Goal: Transaction & Acquisition: Book appointment/travel/reservation

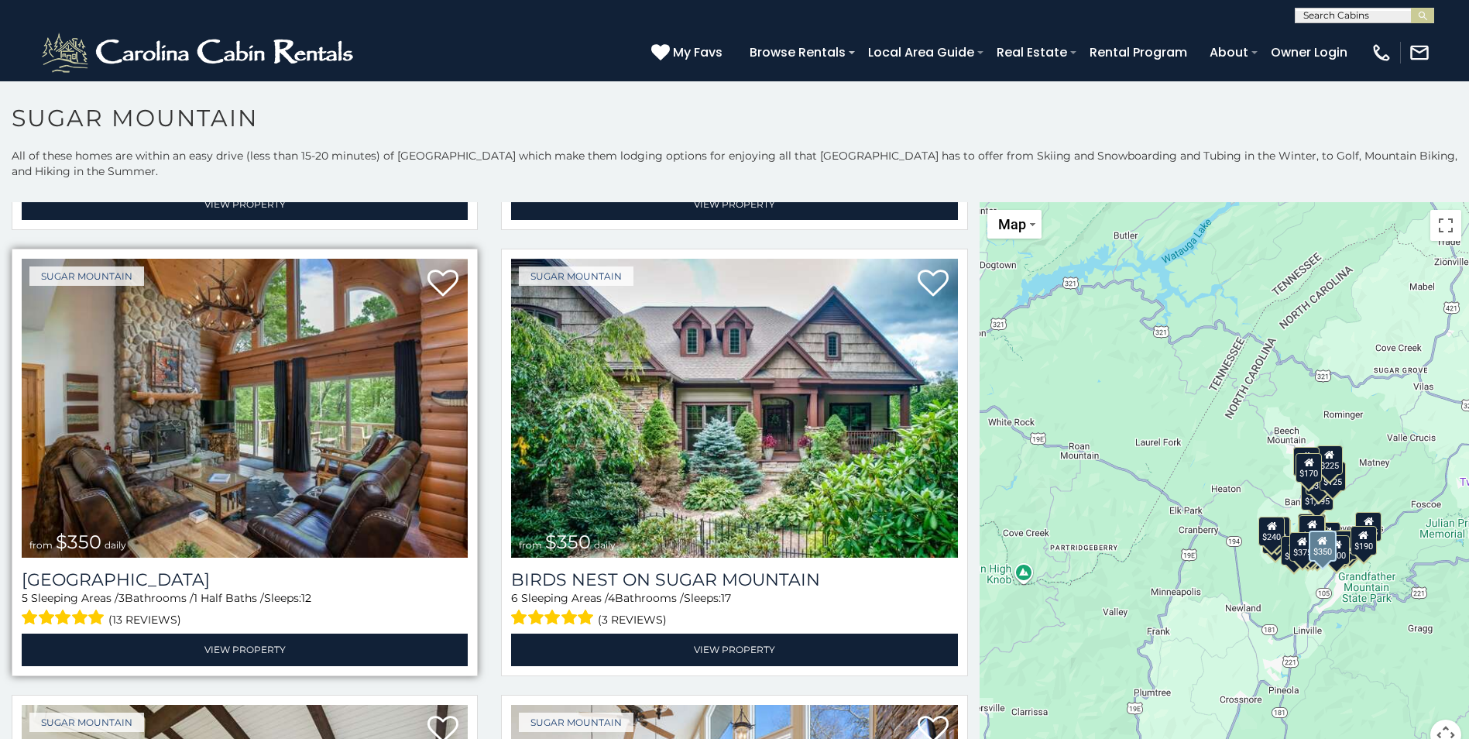
scroll to position [542, 0]
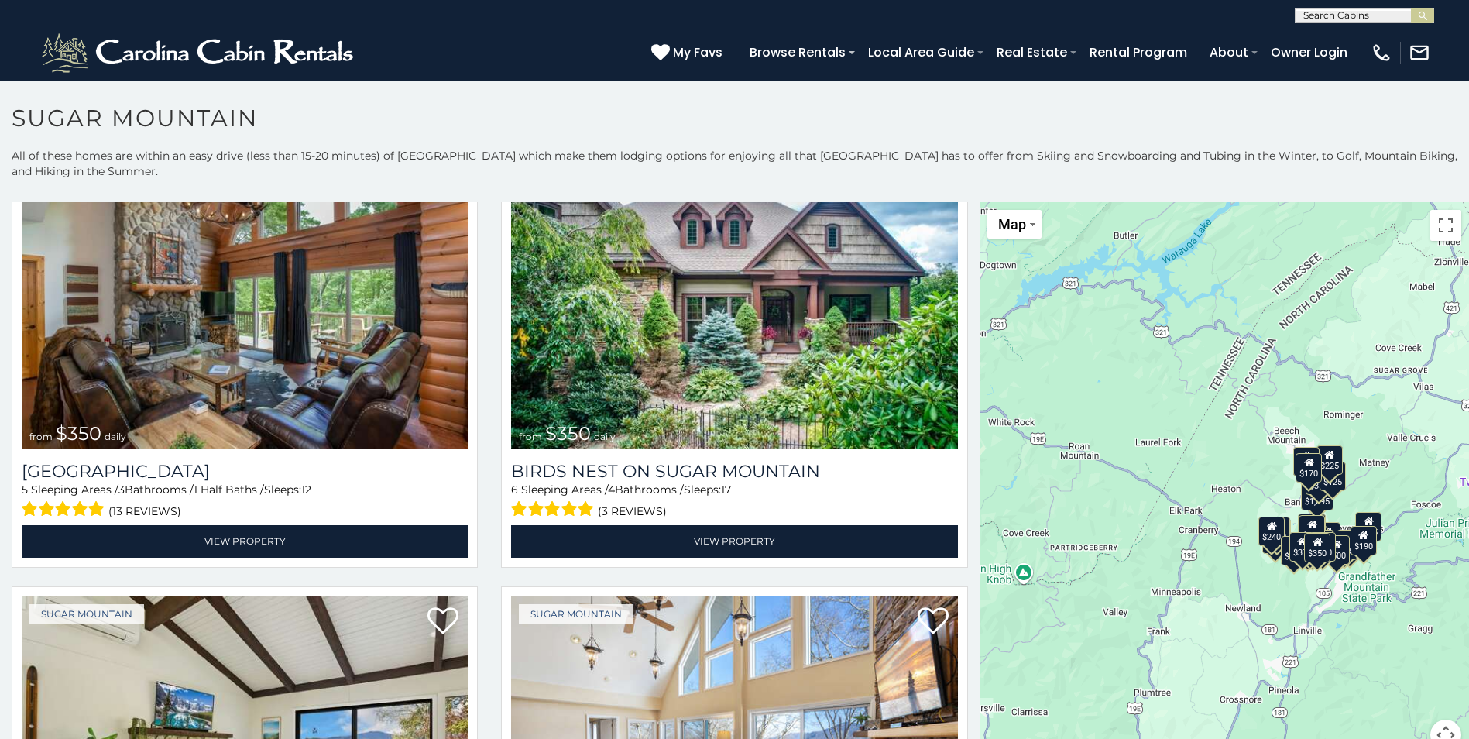
click at [1375, 590] on div "$650 $375 $350 $350 $200 $375 $195 $265 $190 $175 $155 $290 $175 $345 $1,095 $1…" at bounding box center [1223, 485] width 489 height 567
click at [1351, 581] on div "$650 $375 $350 $350 $200 $375 $195 $265 $190 $175 $155 $290 $175 $345 $1,095 $1…" at bounding box center [1223, 485] width 489 height 567
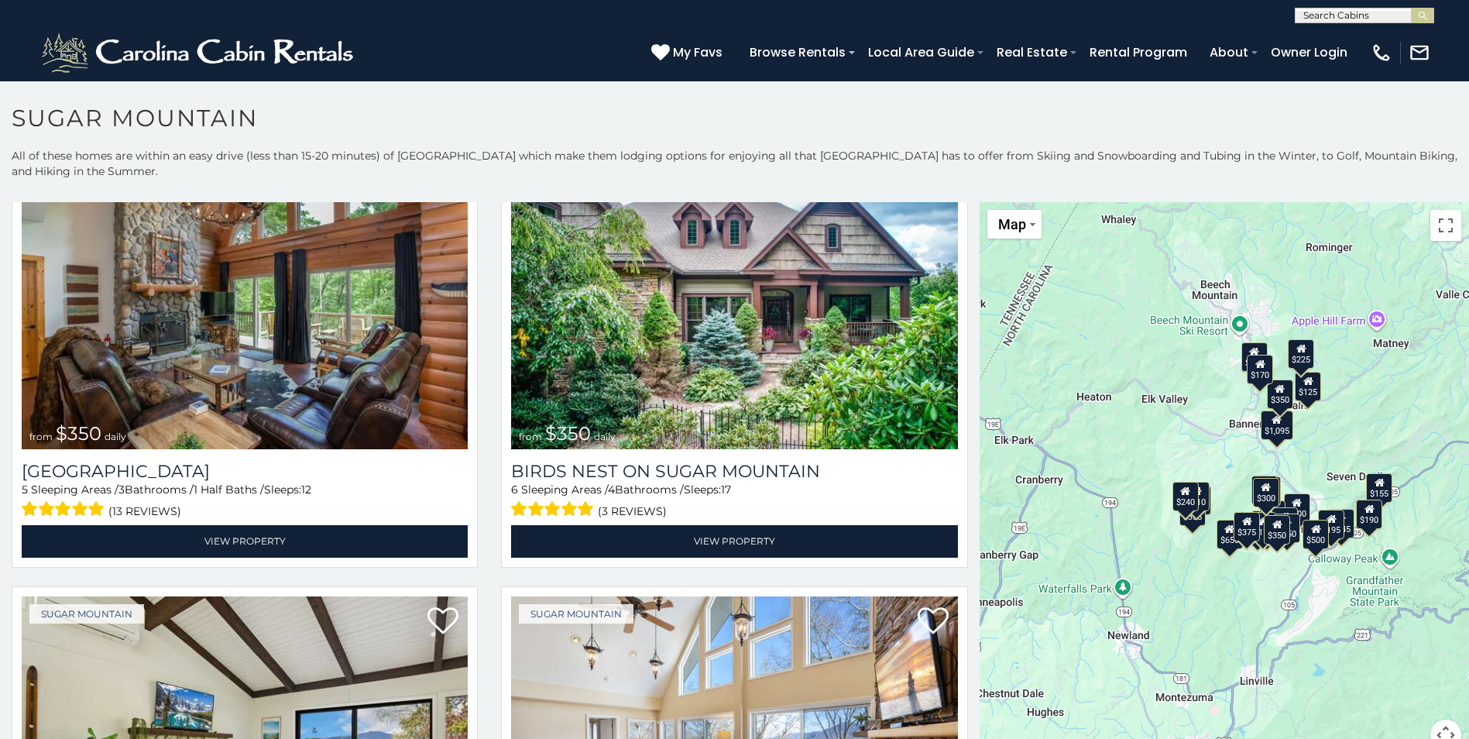
click at [1264, 503] on div "$300" at bounding box center [1266, 492] width 26 height 29
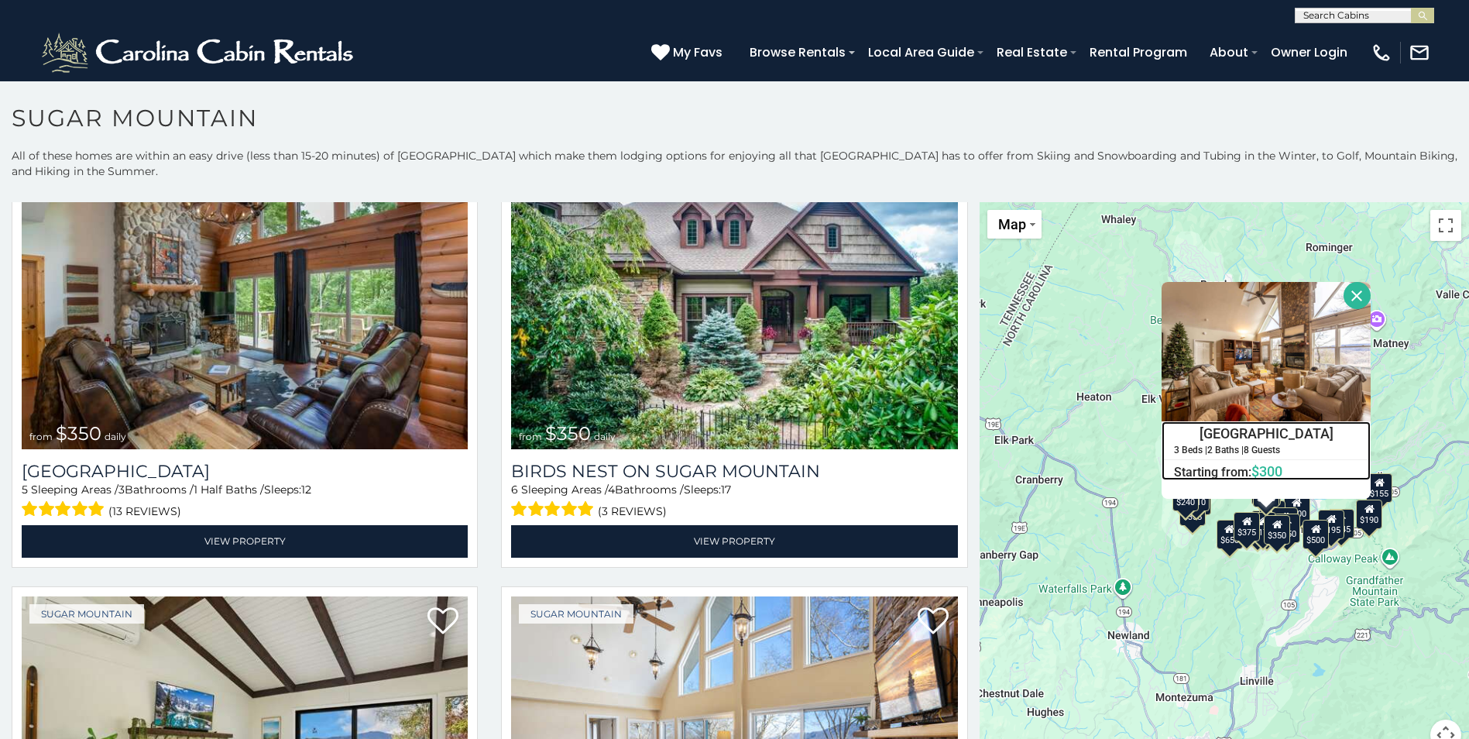
click at [1267, 465] on span "$300" at bounding box center [1266, 471] width 31 height 16
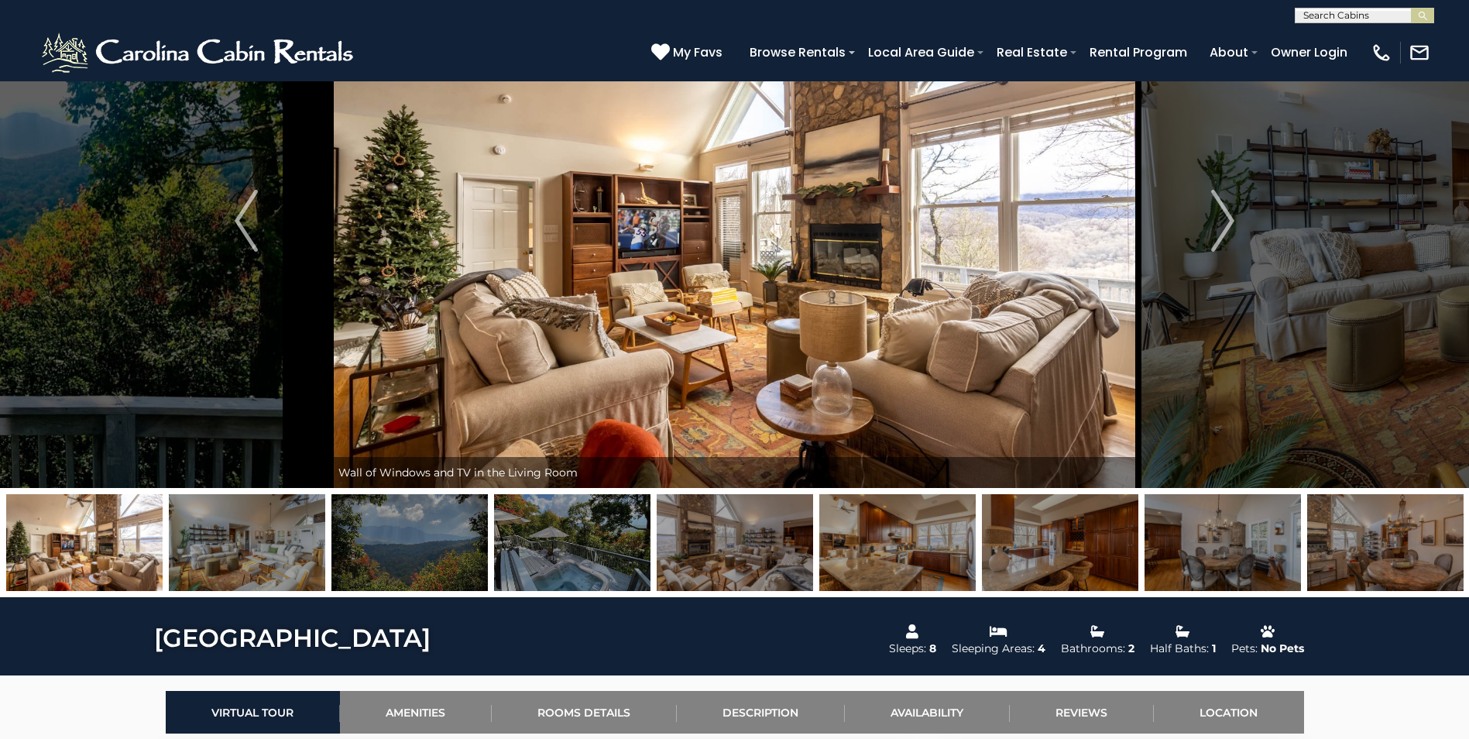
scroll to position [155, 0]
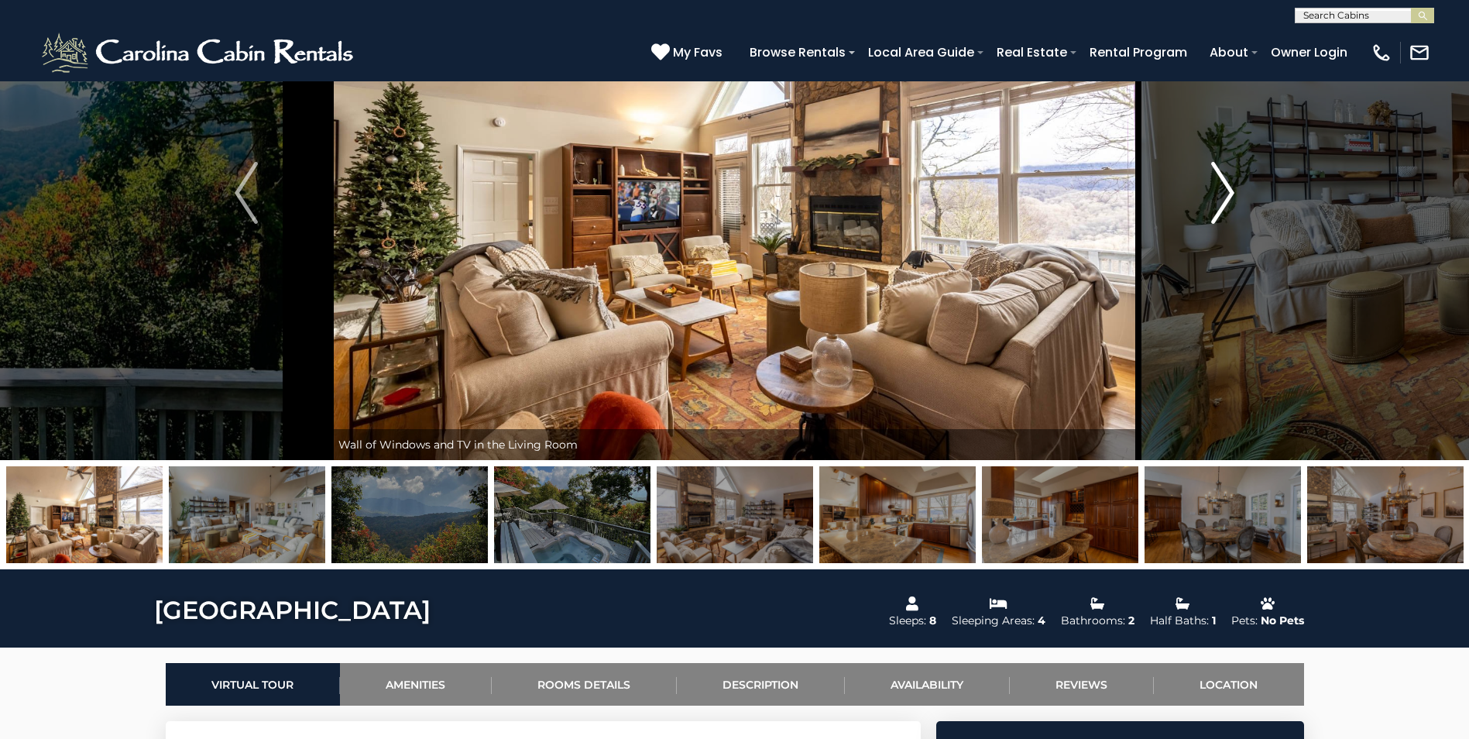
click at [1224, 197] on img "Next" at bounding box center [1222, 193] width 23 height 62
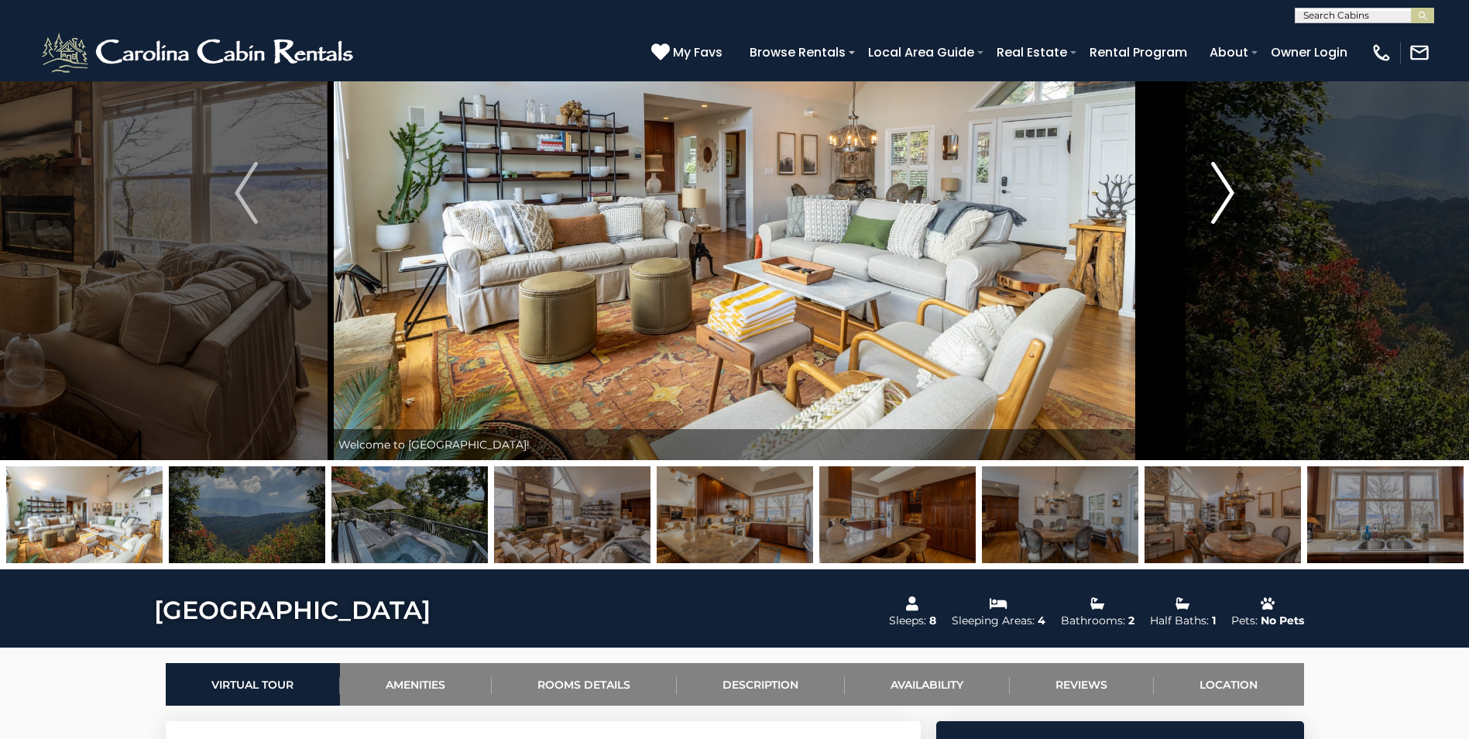
click at [1207, 203] on button "Next" at bounding box center [1222, 193] width 169 height 534
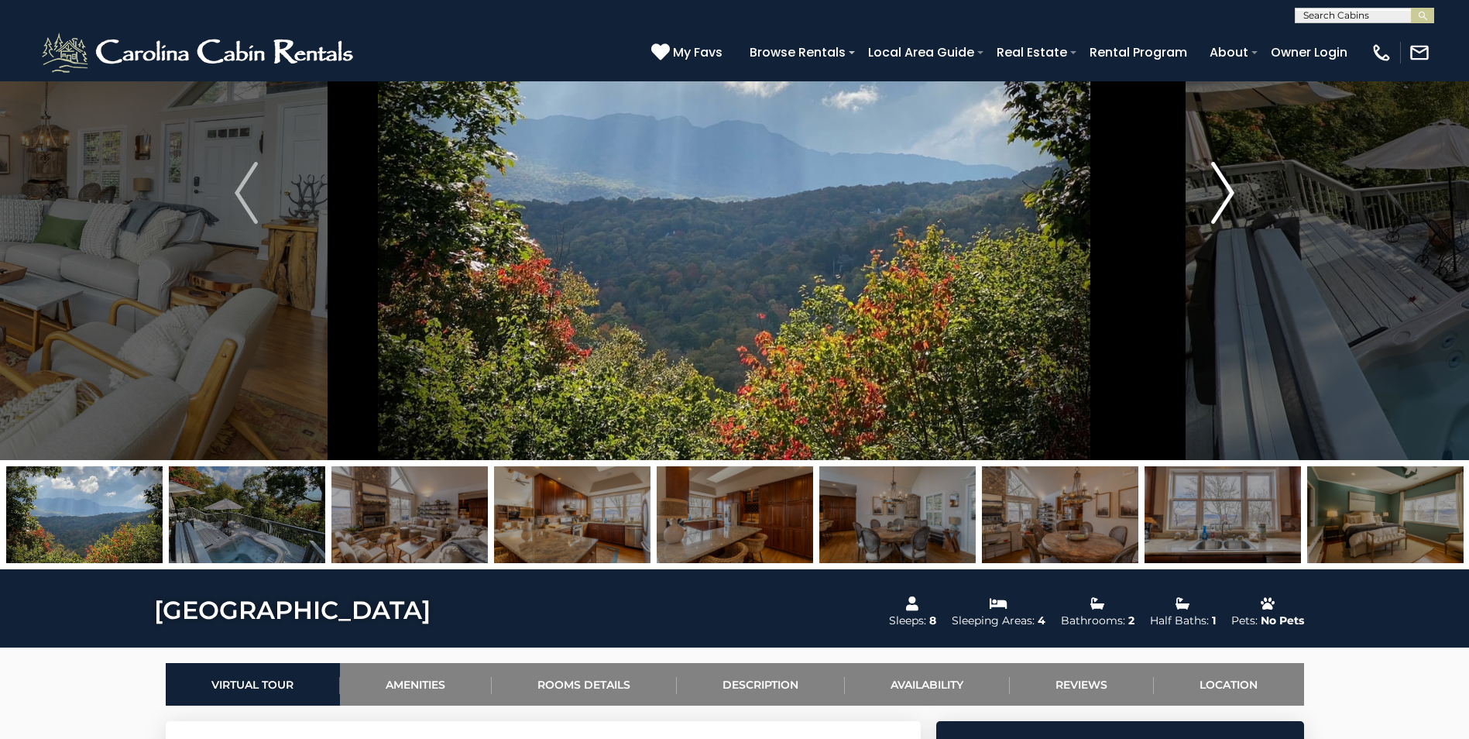
click at [1207, 203] on button "Next" at bounding box center [1222, 193] width 169 height 534
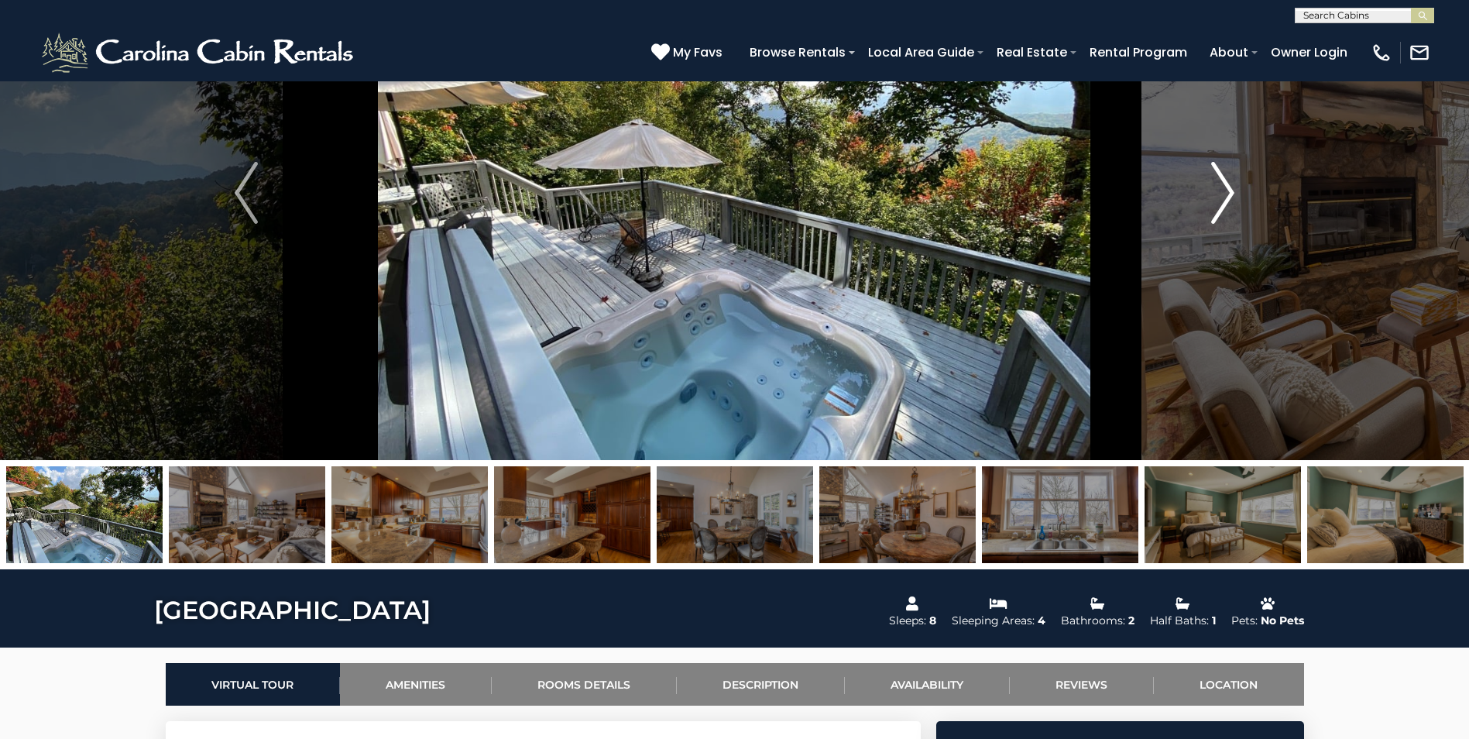
click at [1212, 202] on img "Next" at bounding box center [1222, 193] width 23 height 62
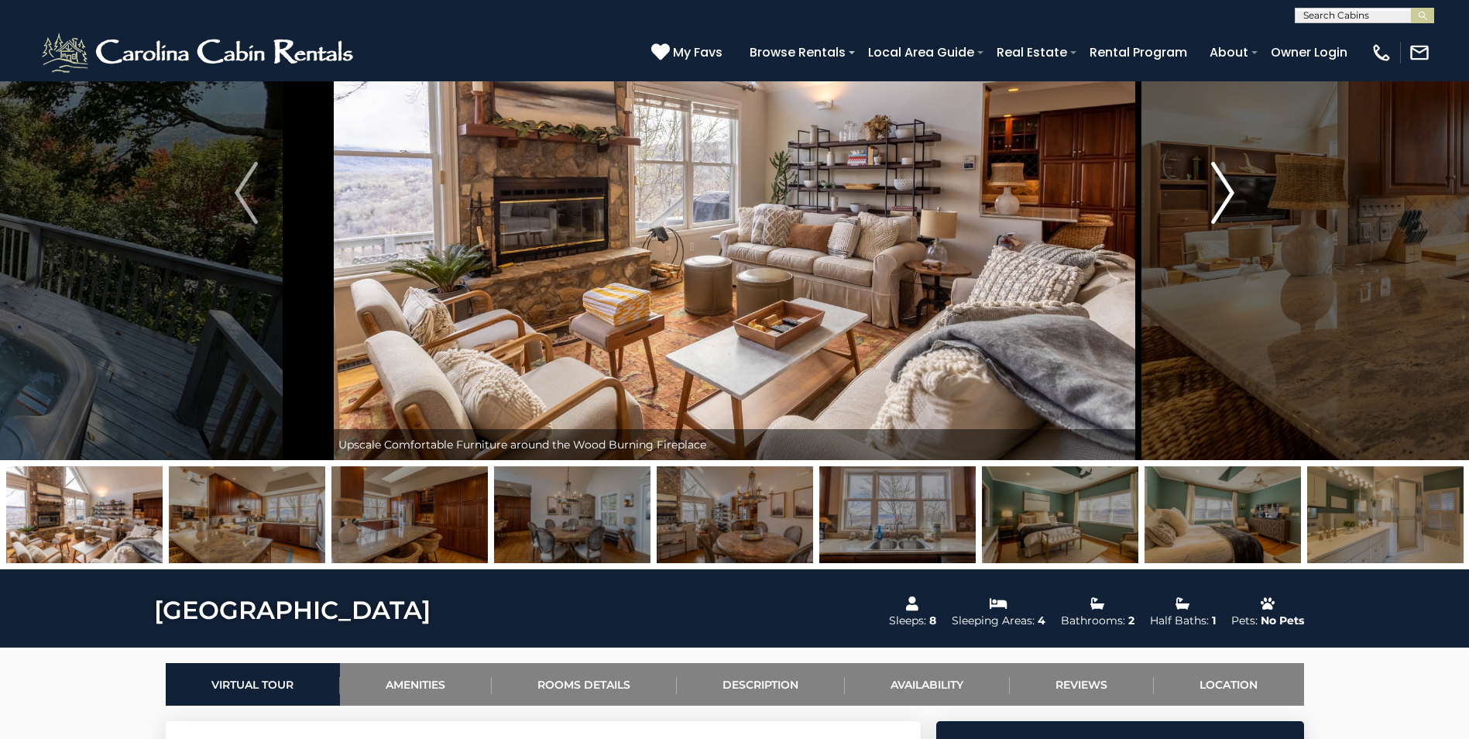
click at [1216, 202] on img "Next" at bounding box center [1222, 193] width 23 height 62
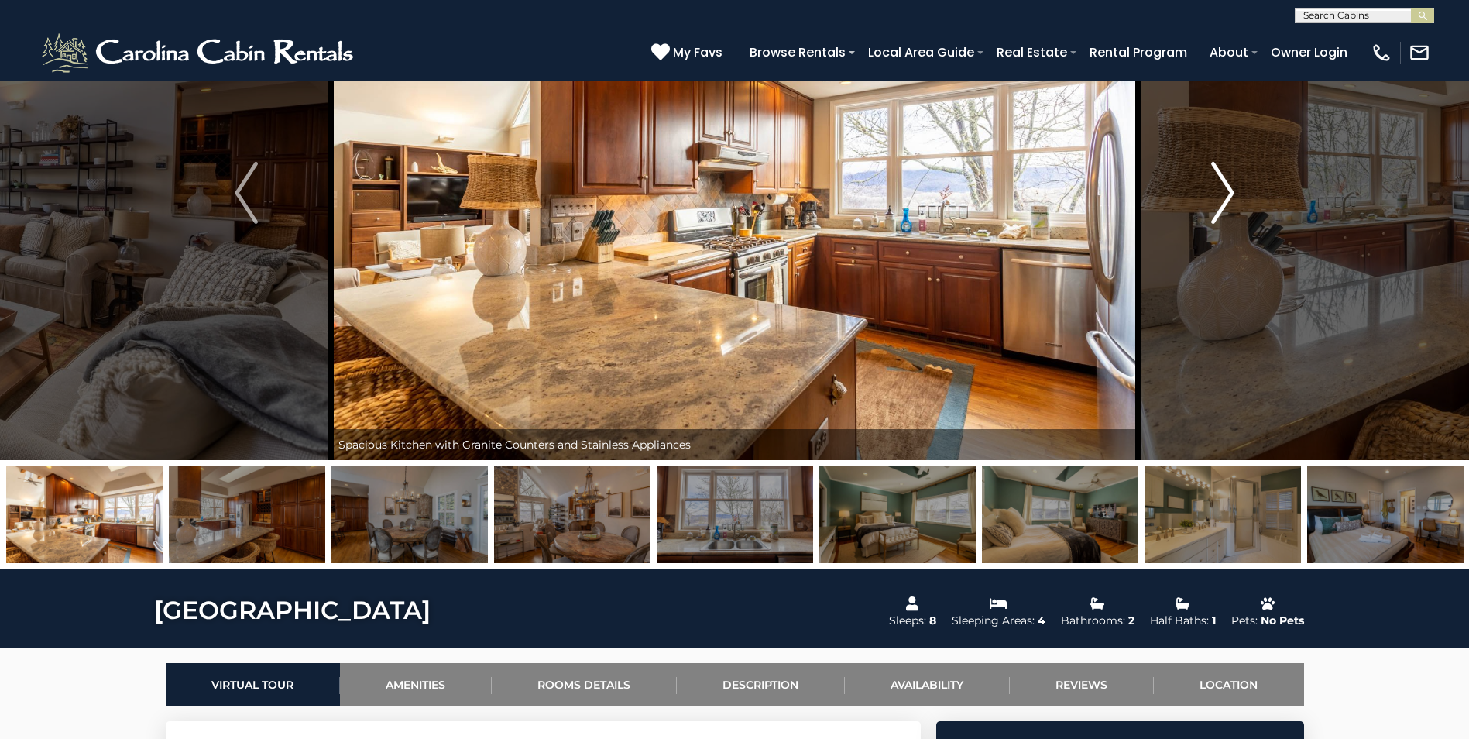
click at [1222, 183] on img "Next" at bounding box center [1222, 193] width 23 height 62
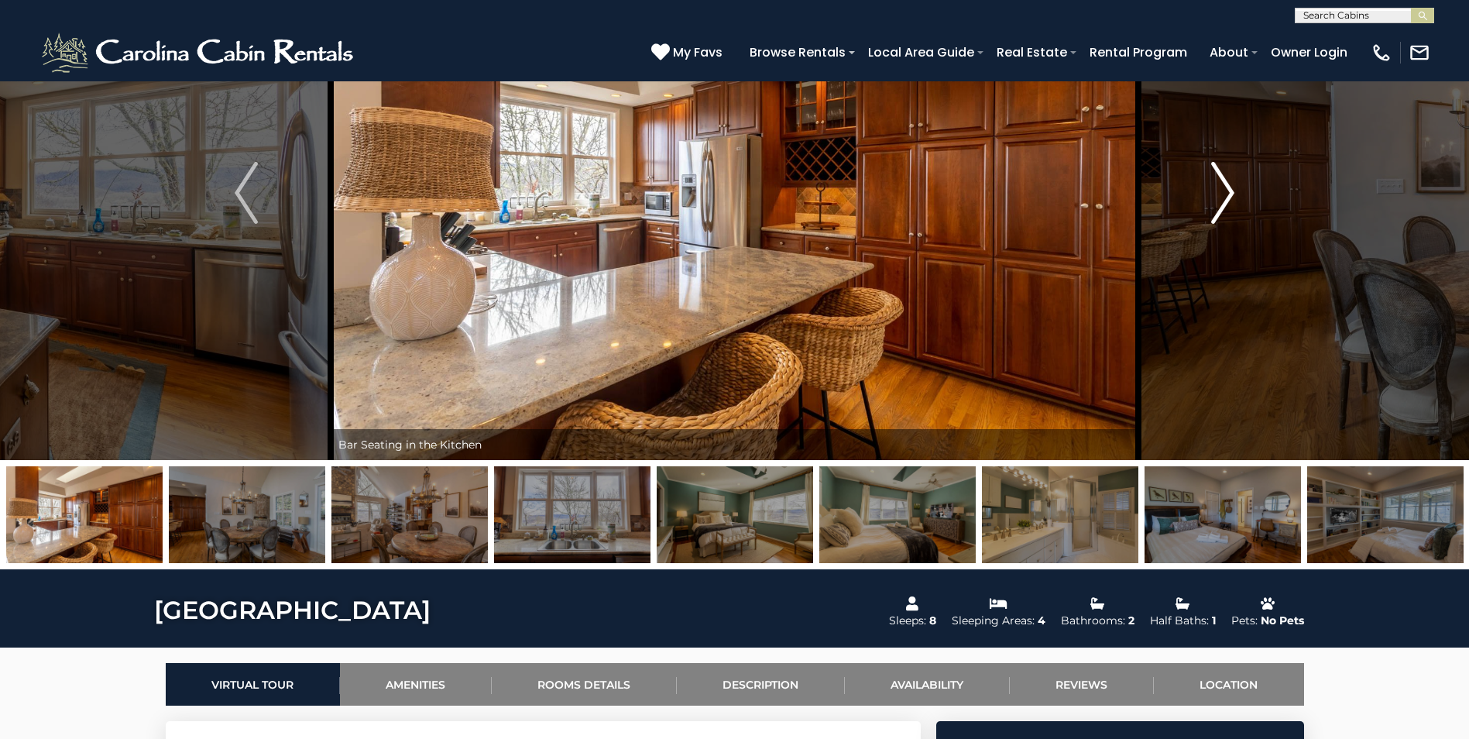
click at [1222, 183] on img "Next" at bounding box center [1222, 193] width 23 height 62
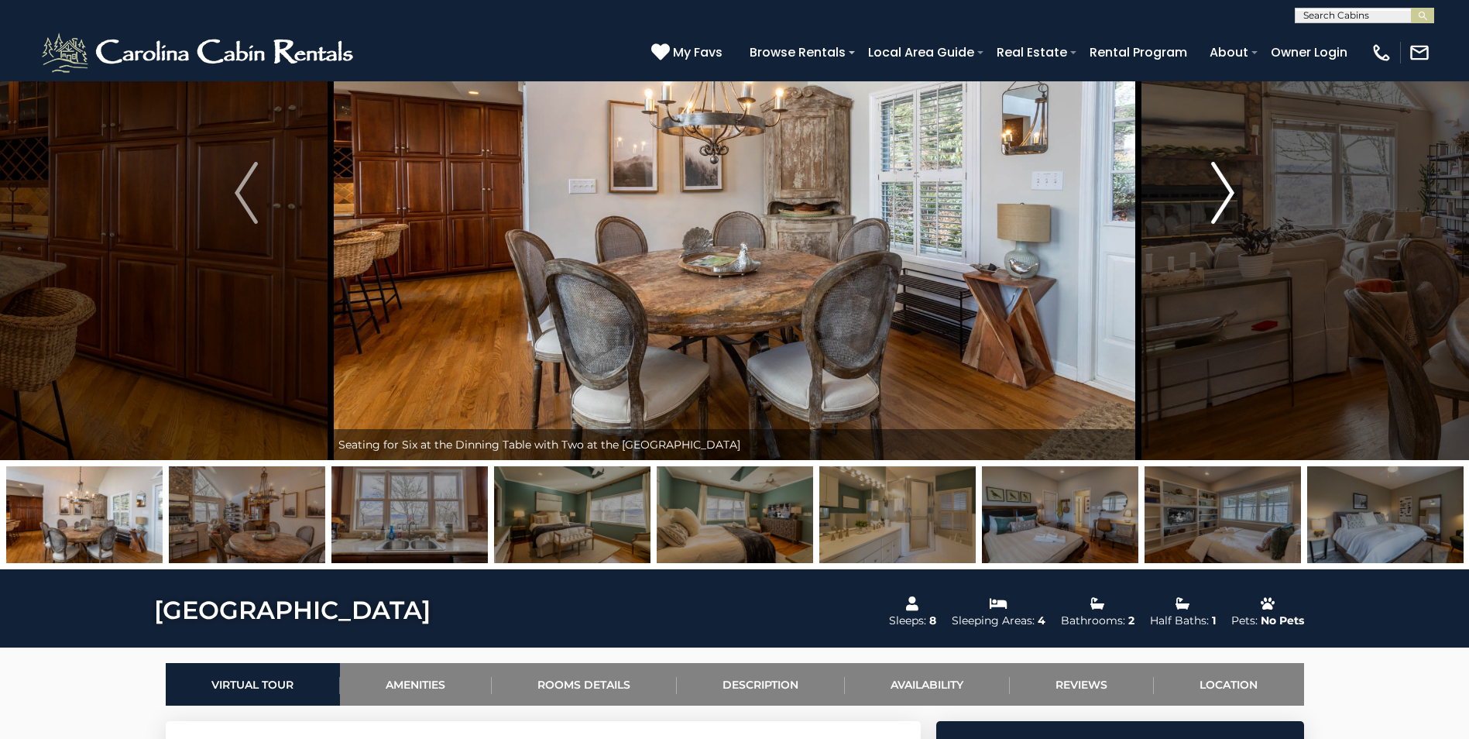
click at [1222, 183] on img "Next" at bounding box center [1222, 193] width 23 height 62
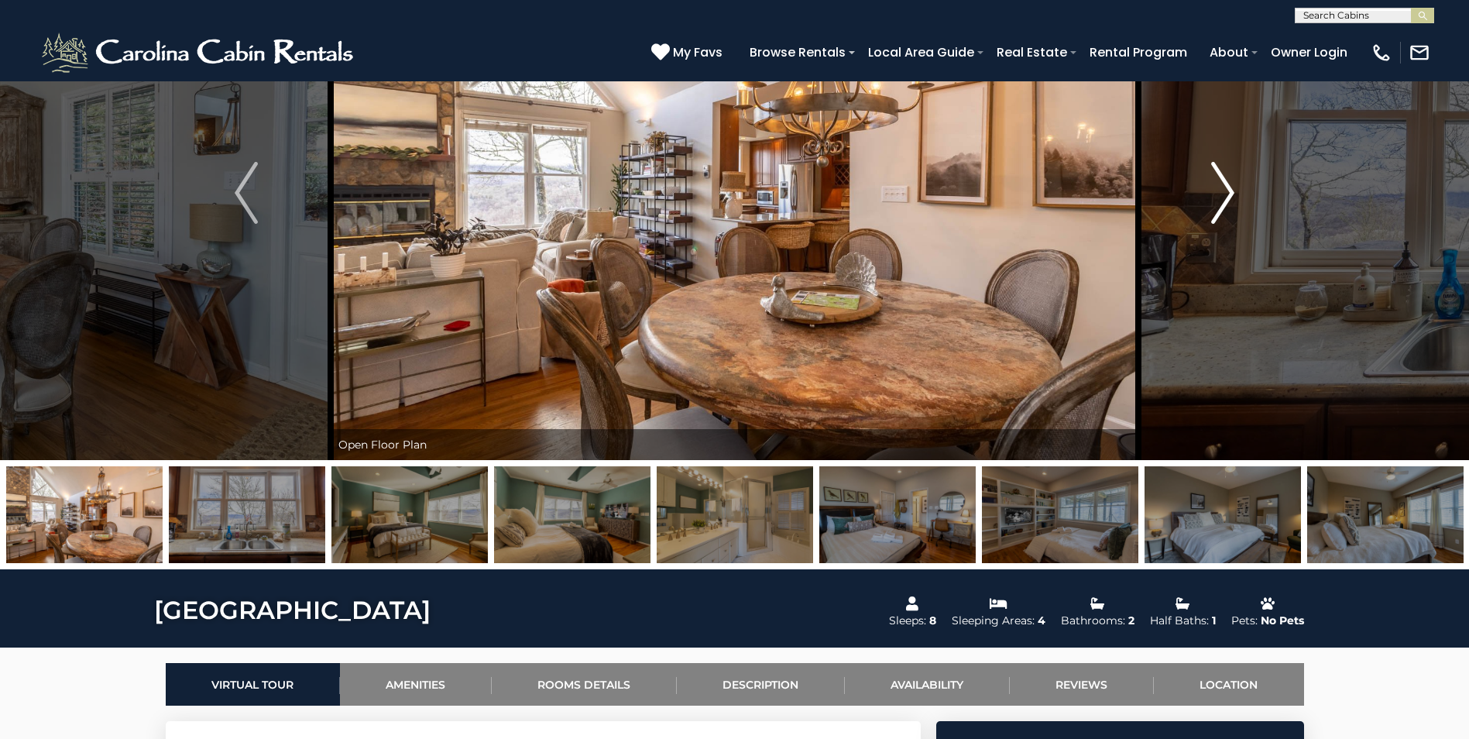
click at [1223, 183] on img "Next" at bounding box center [1222, 193] width 23 height 62
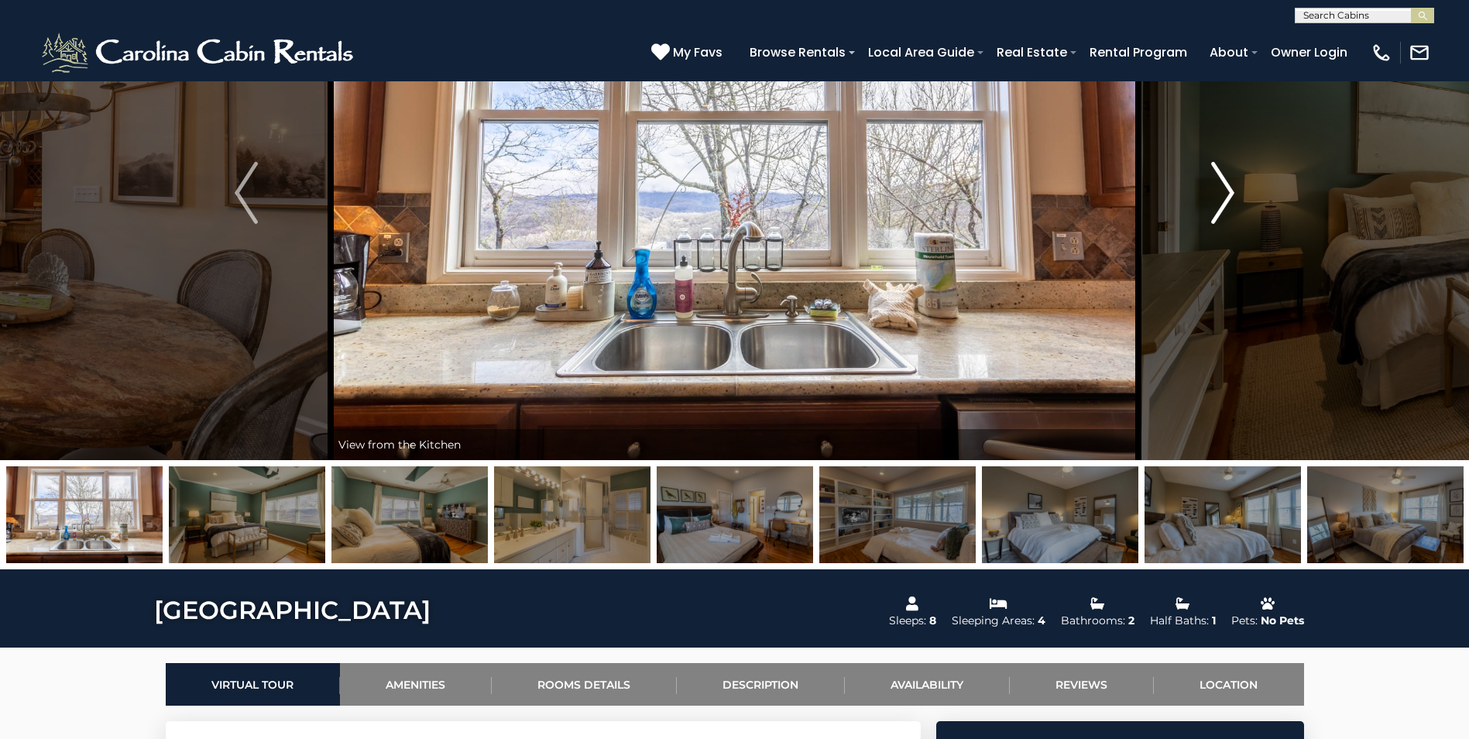
click at [1223, 183] on img "Next" at bounding box center [1222, 193] width 23 height 62
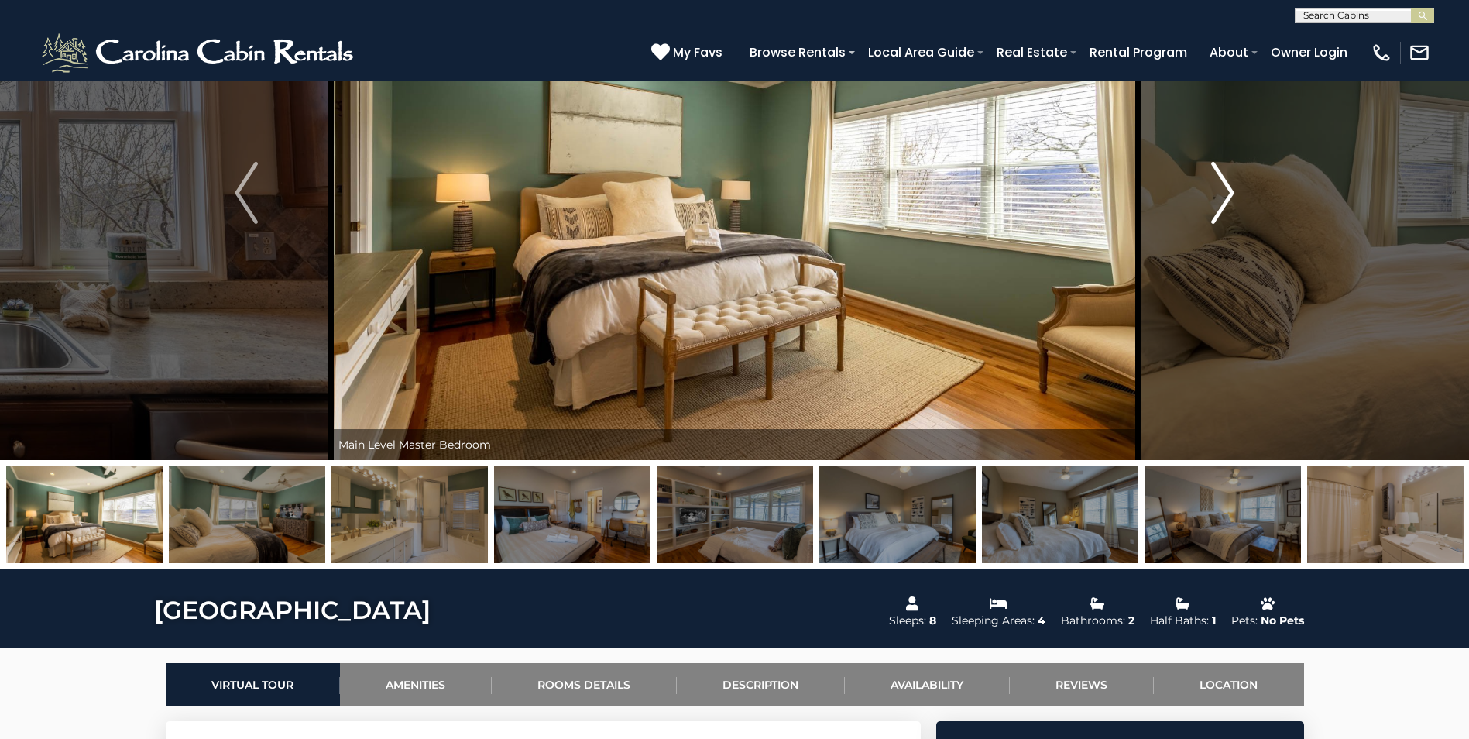
click at [1223, 183] on img "Next" at bounding box center [1222, 193] width 23 height 62
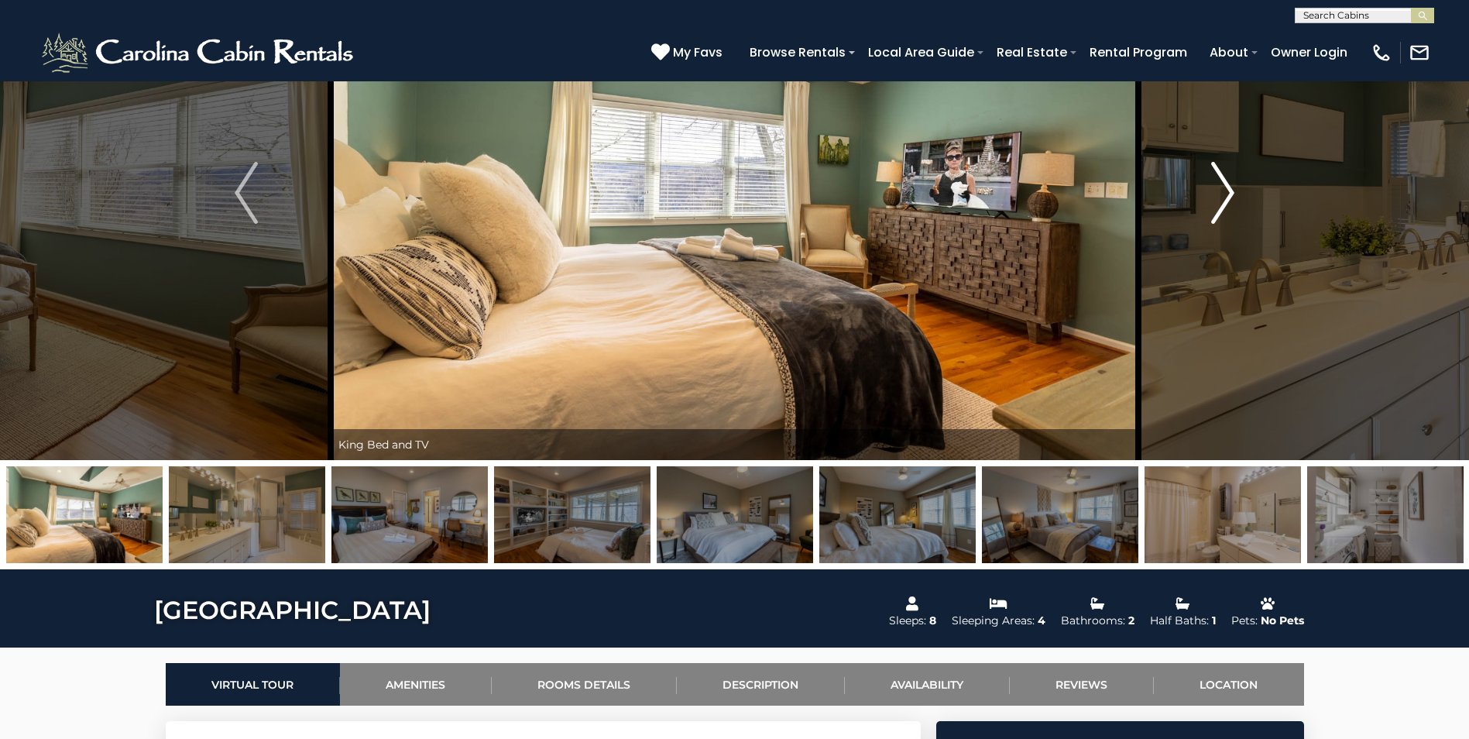
click at [1223, 183] on img "Next" at bounding box center [1222, 193] width 23 height 62
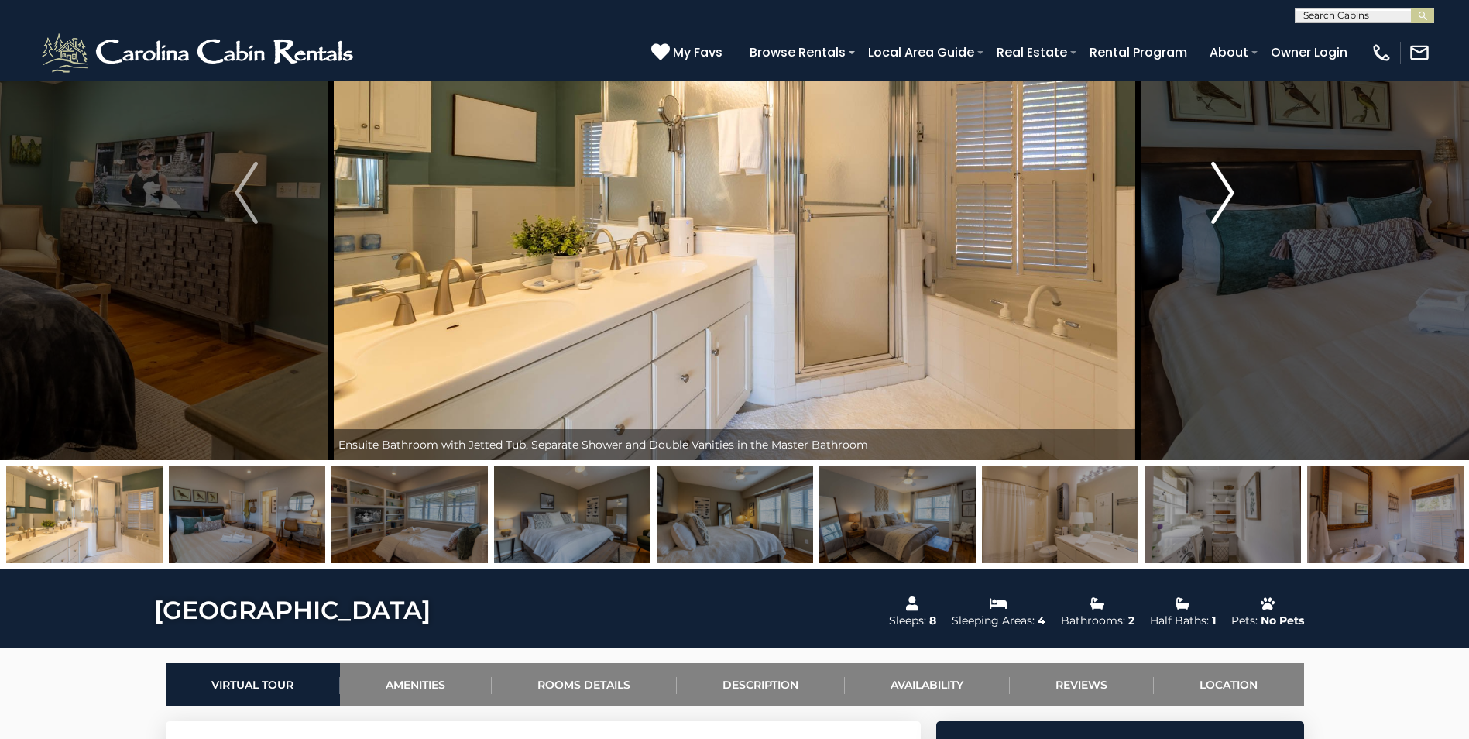
click at [1223, 183] on img "Next" at bounding box center [1222, 193] width 23 height 62
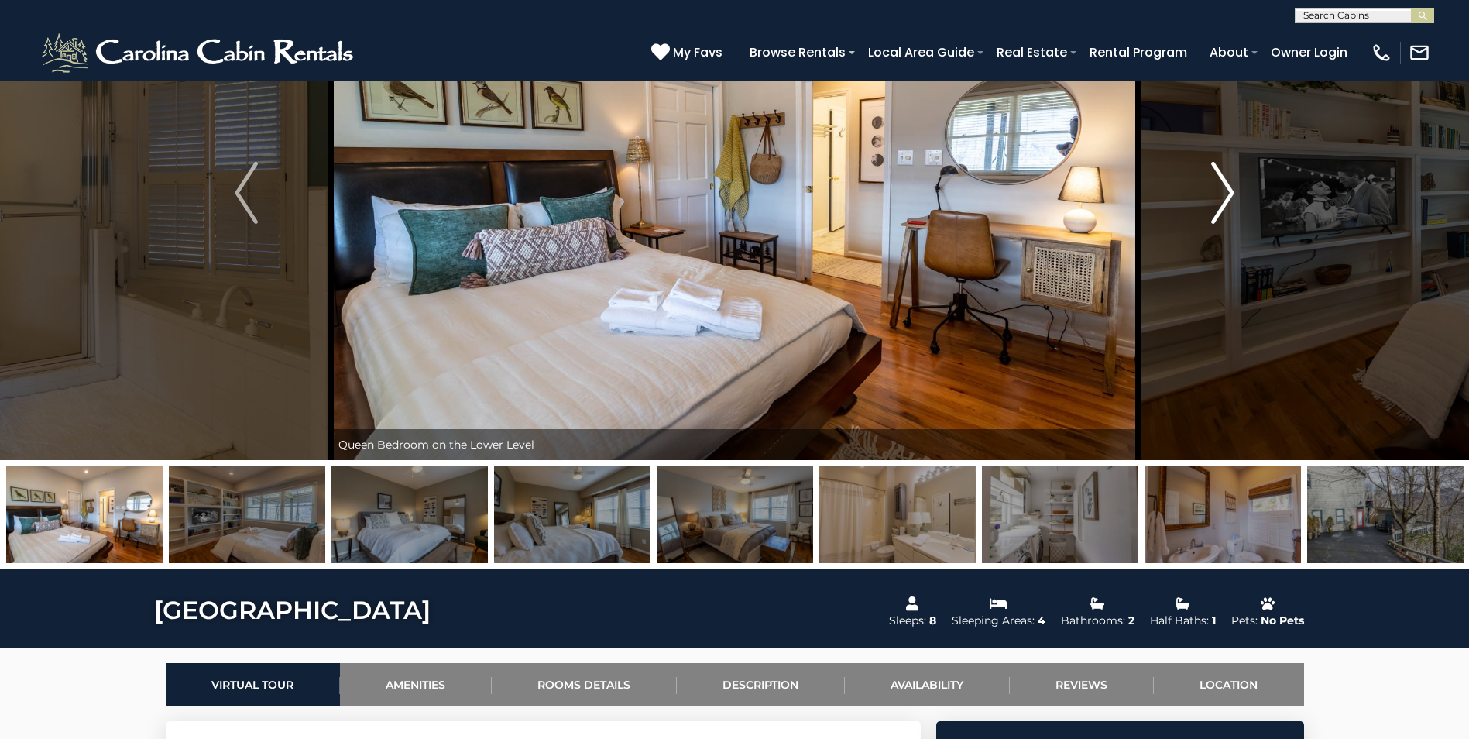
click at [1223, 183] on img "Next" at bounding box center [1222, 193] width 23 height 62
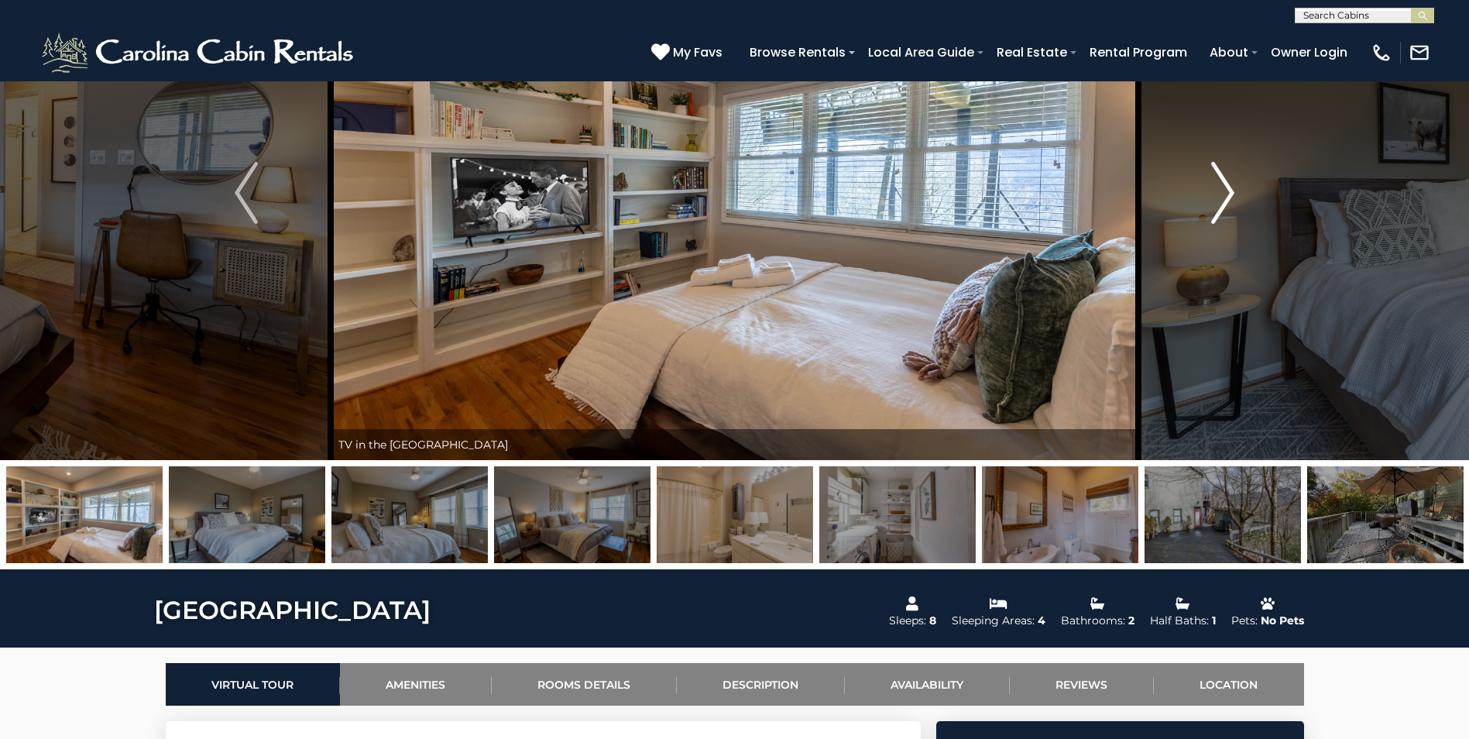
click at [1223, 183] on img "Next" at bounding box center [1222, 193] width 23 height 62
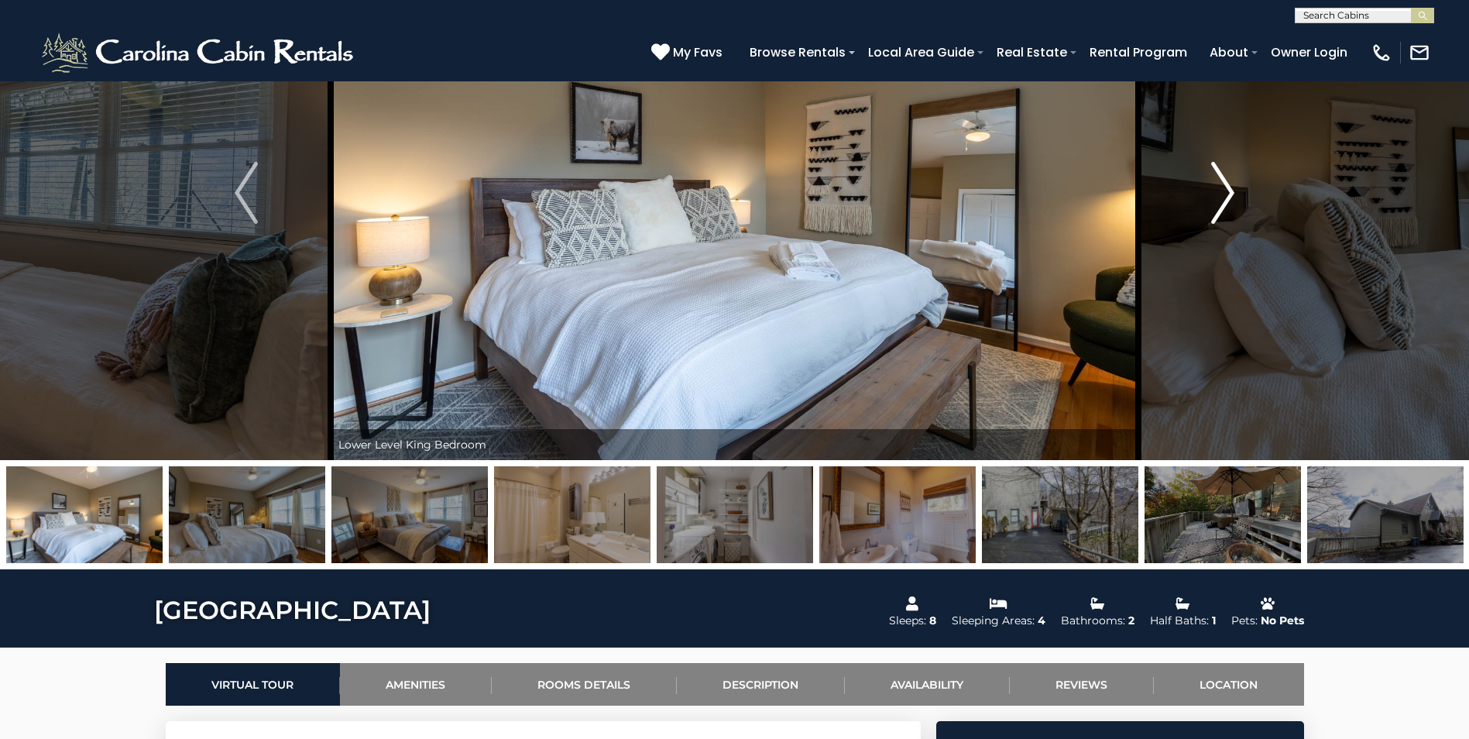
click at [1223, 183] on img "Next" at bounding box center [1222, 193] width 23 height 62
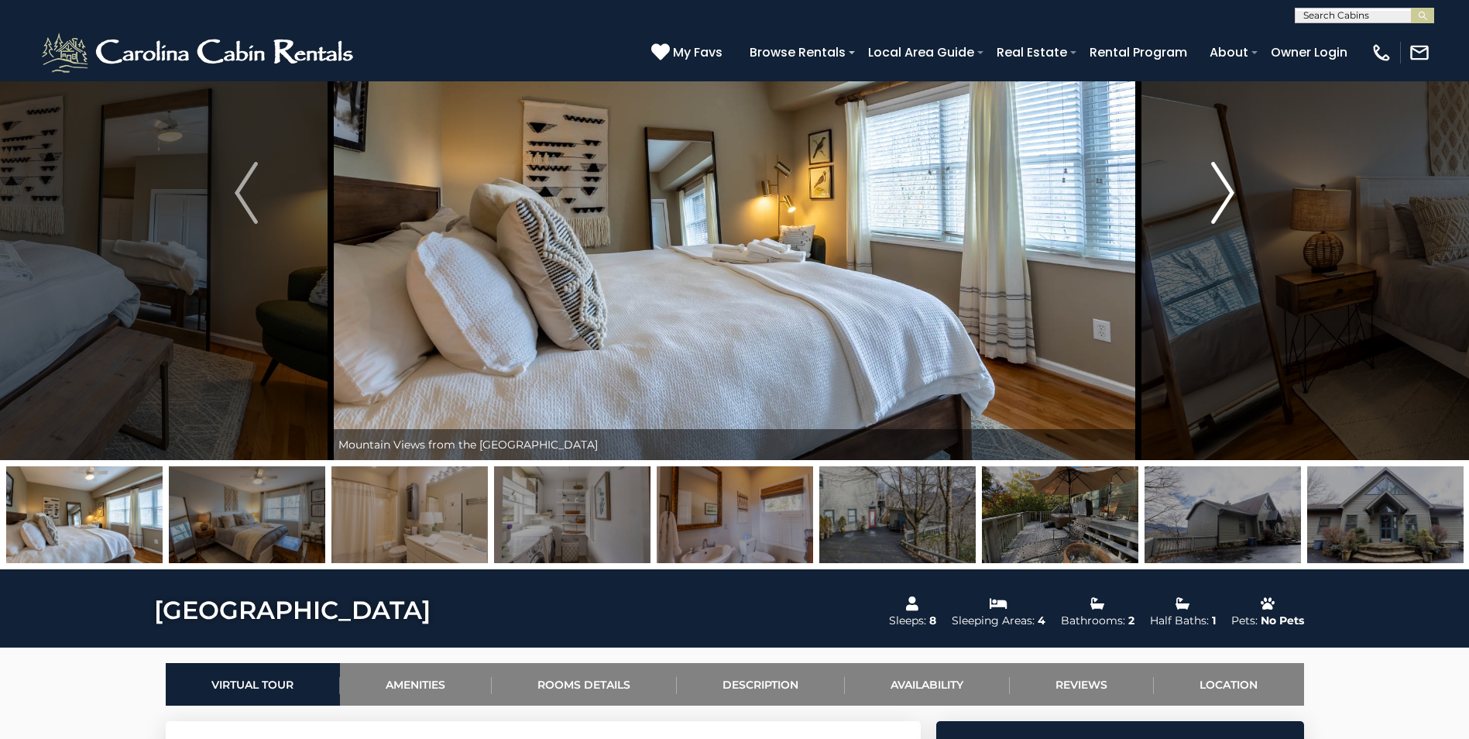
click at [1223, 183] on img "Next" at bounding box center [1222, 193] width 23 height 62
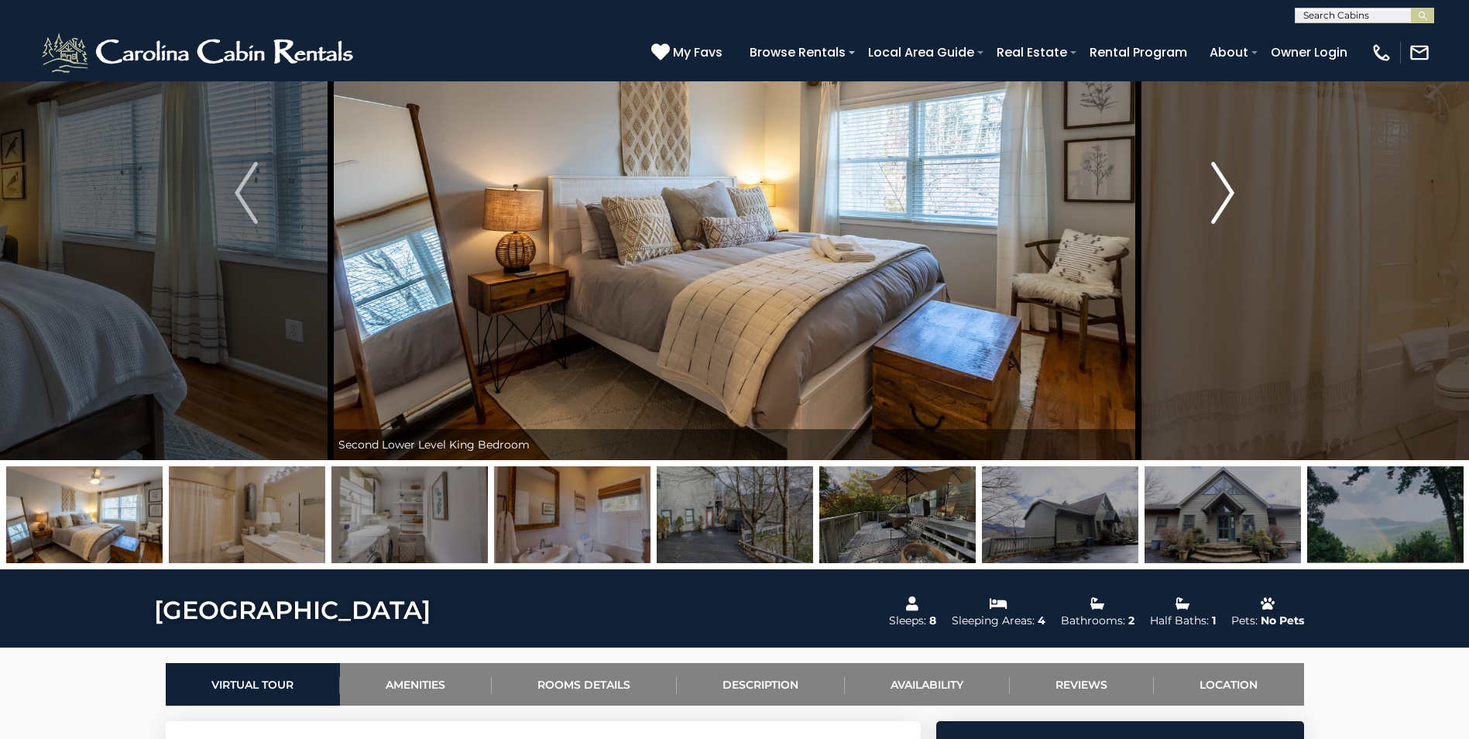
click at [1223, 183] on img "Next" at bounding box center [1222, 193] width 23 height 62
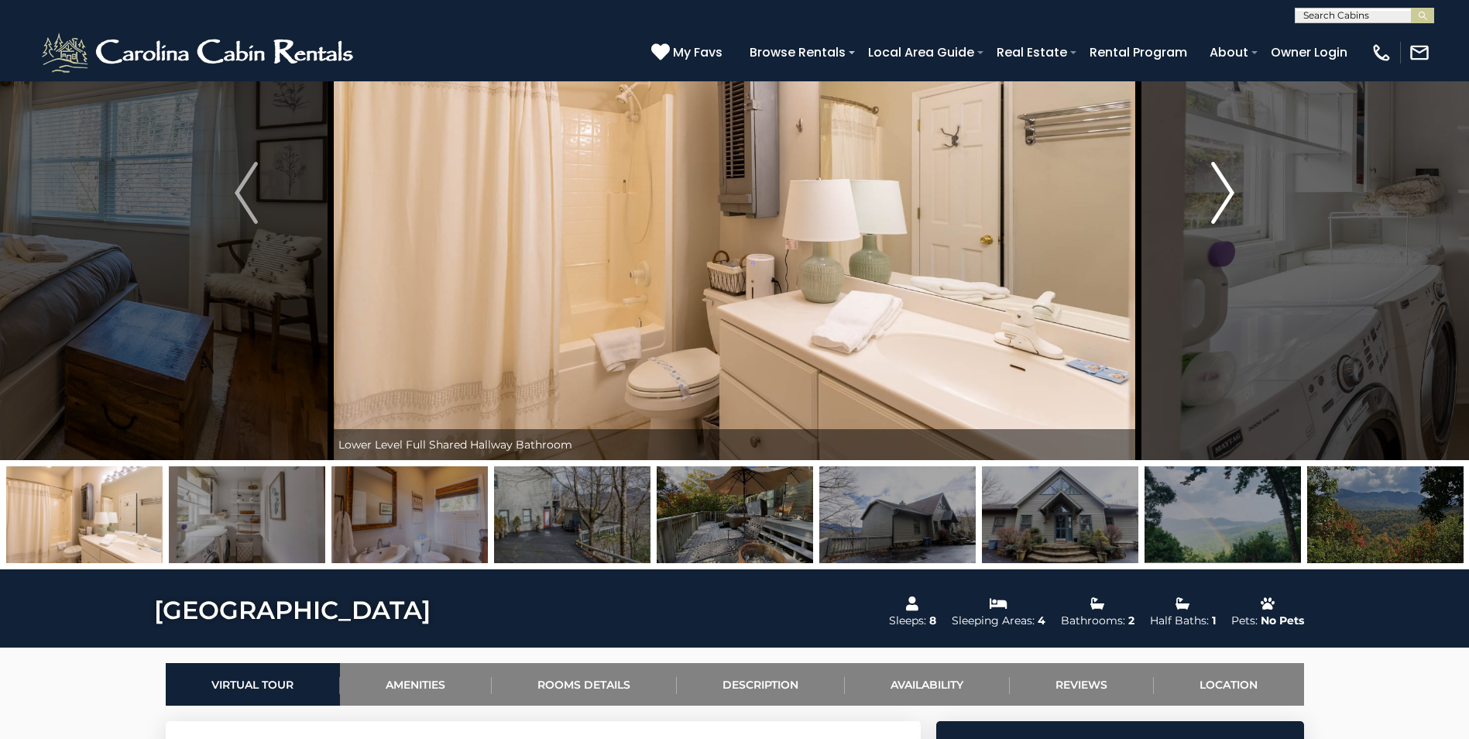
click at [1223, 183] on img "Next" at bounding box center [1222, 193] width 23 height 62
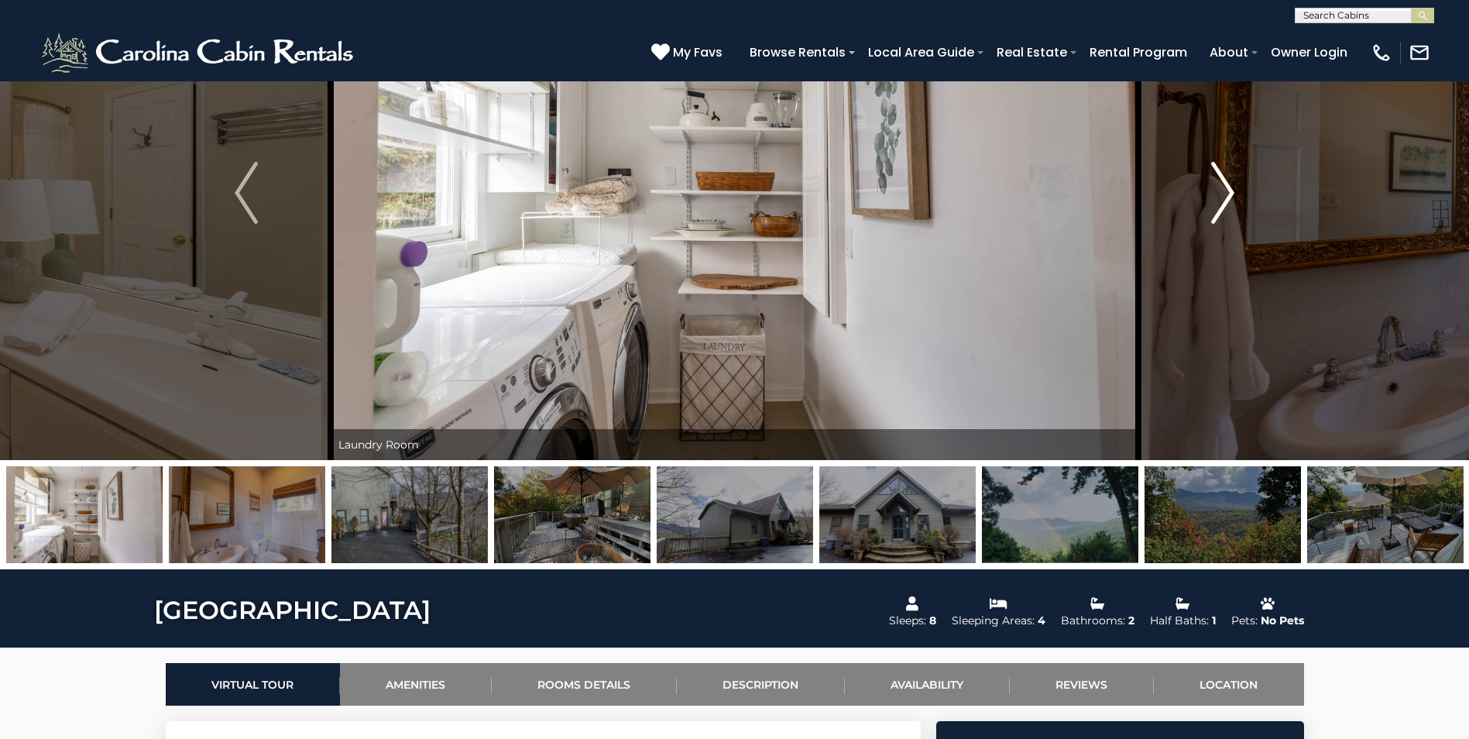
click at [1223, 183] on img "Next" at bounding box center [1222, 193] width 23 height 62
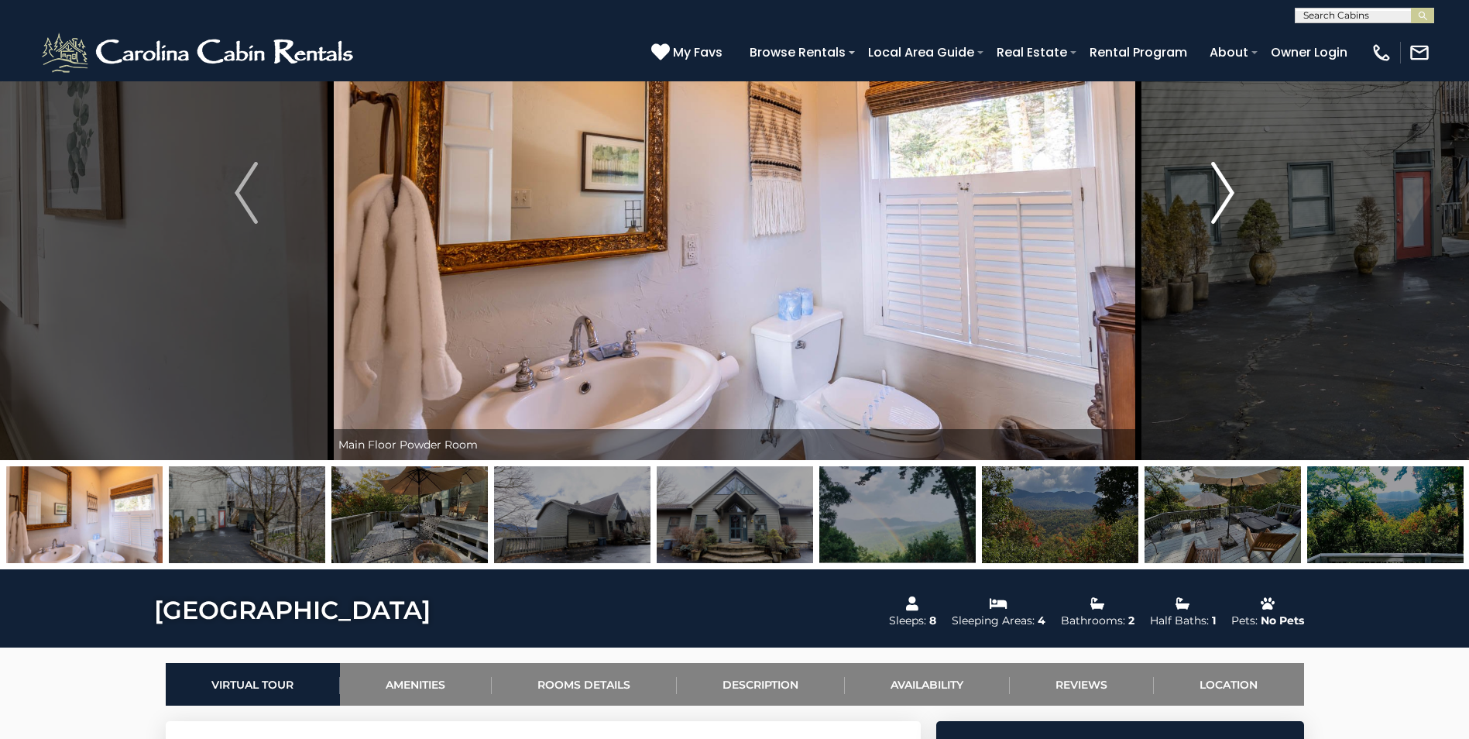
click at [1223, 183] on img "Next" at bounding box center [1222, 193] width 23 height 62
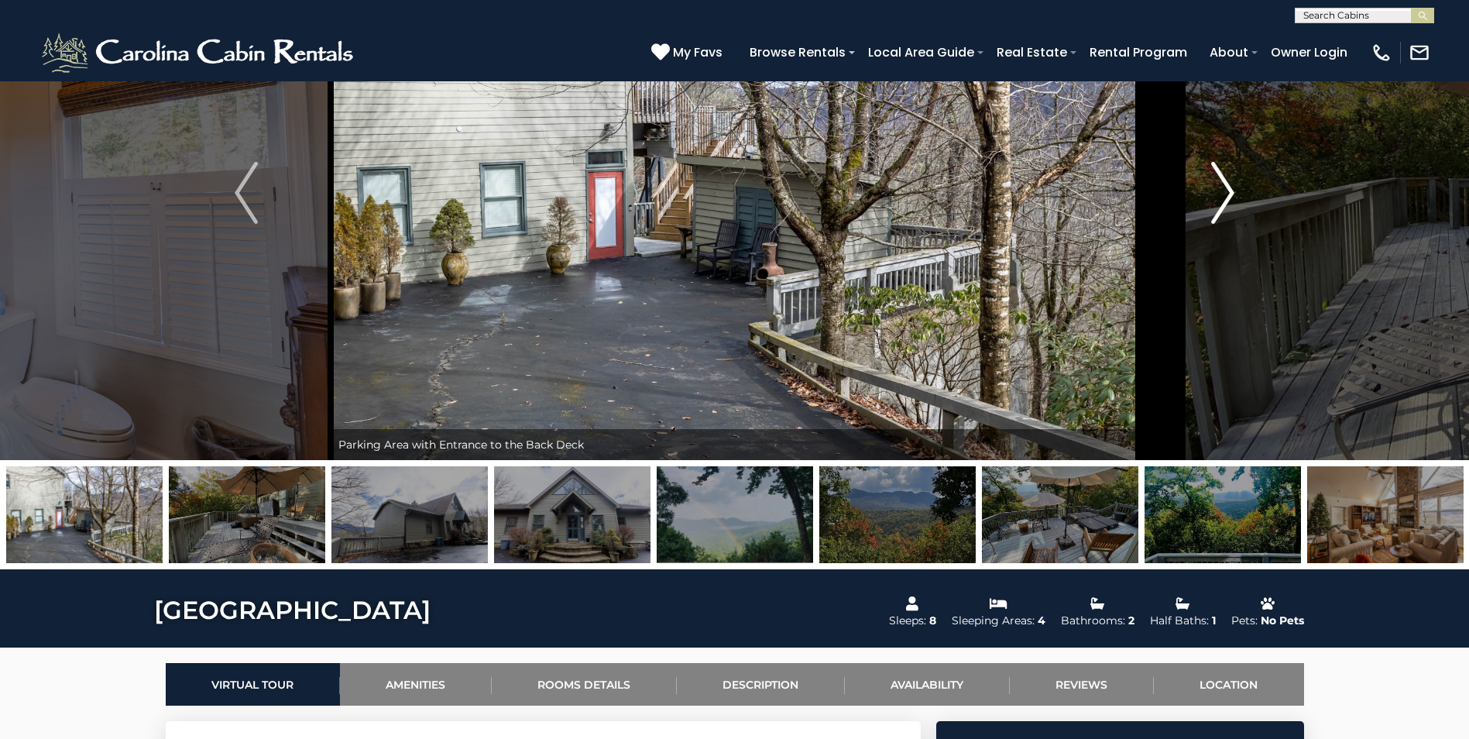
click at [1223, 183] on img "Next" at bounding box center [1222, 193] width 23 height 62
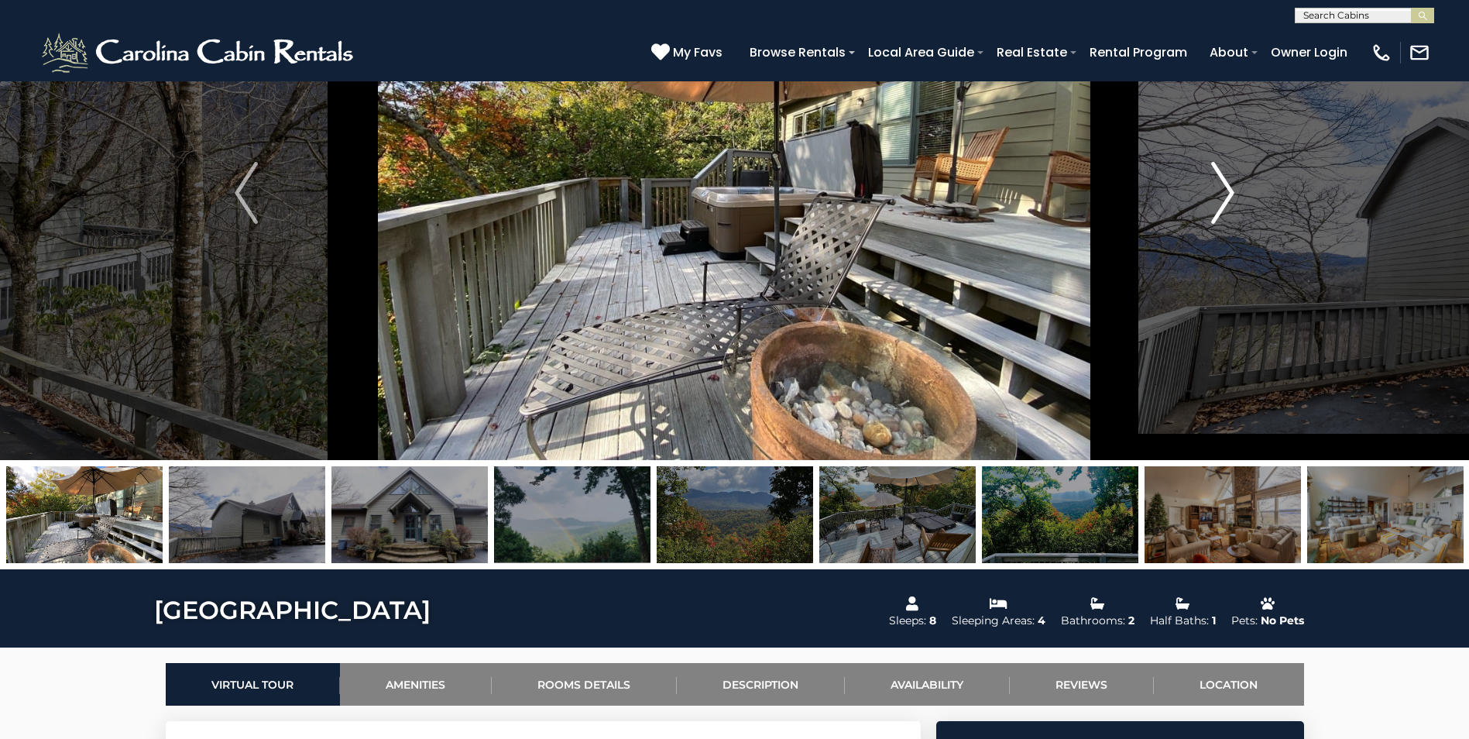
click at [1223, 183] on img "Next" at bounding box center [1222, 193] width 23 height 62
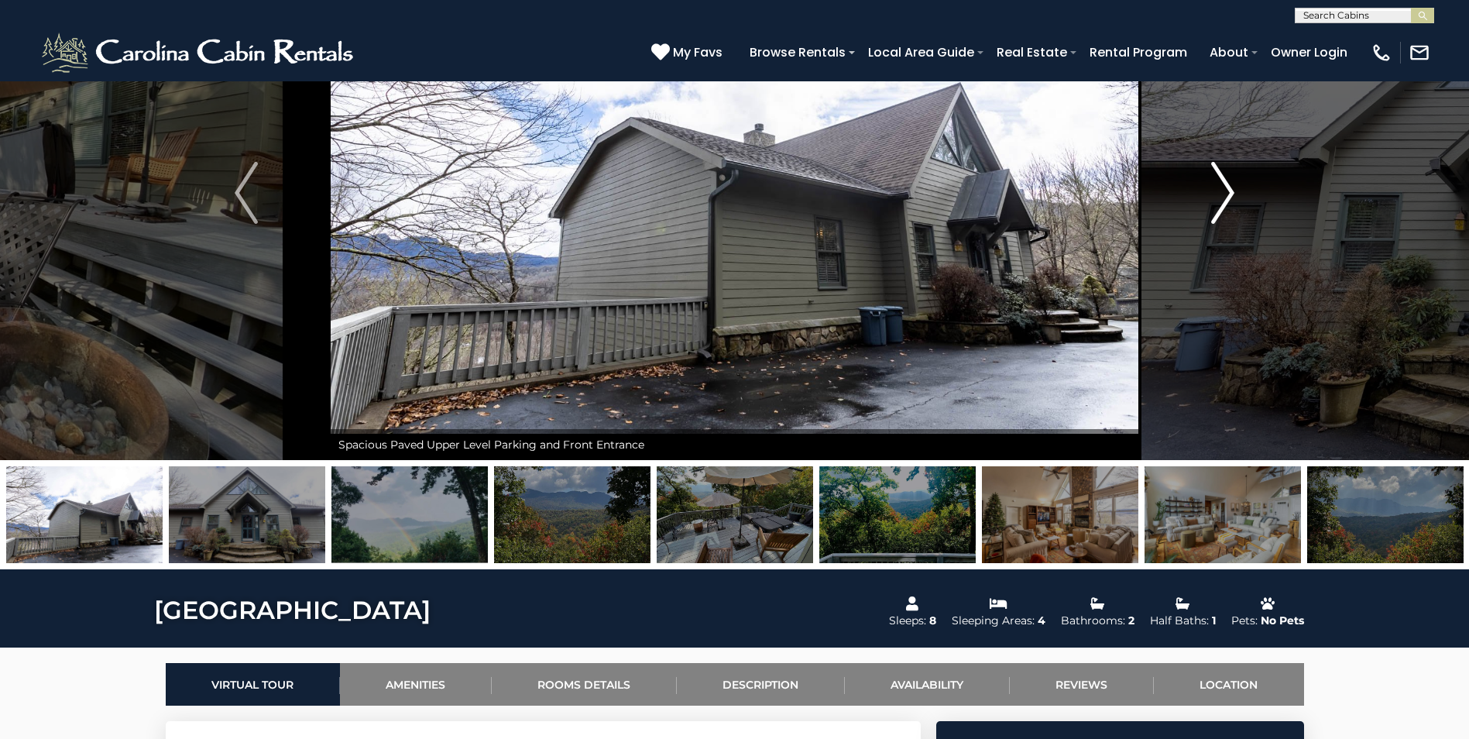
click at [1223, 183] on img "Next" at bounding box center [1222, 193] width 23 height 62
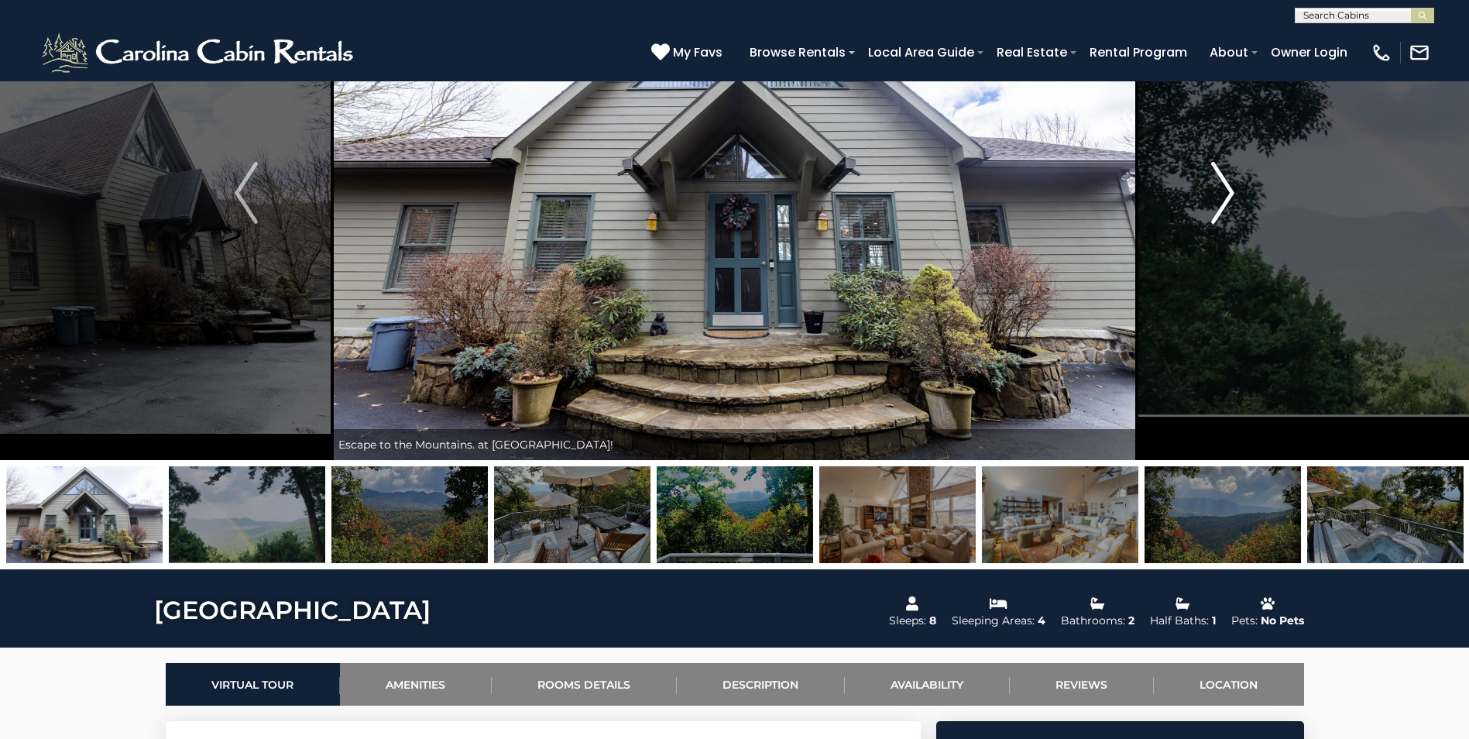
click at [1223, 183] on img "Next" at bounding box center [1222, 193] width 23 height 62
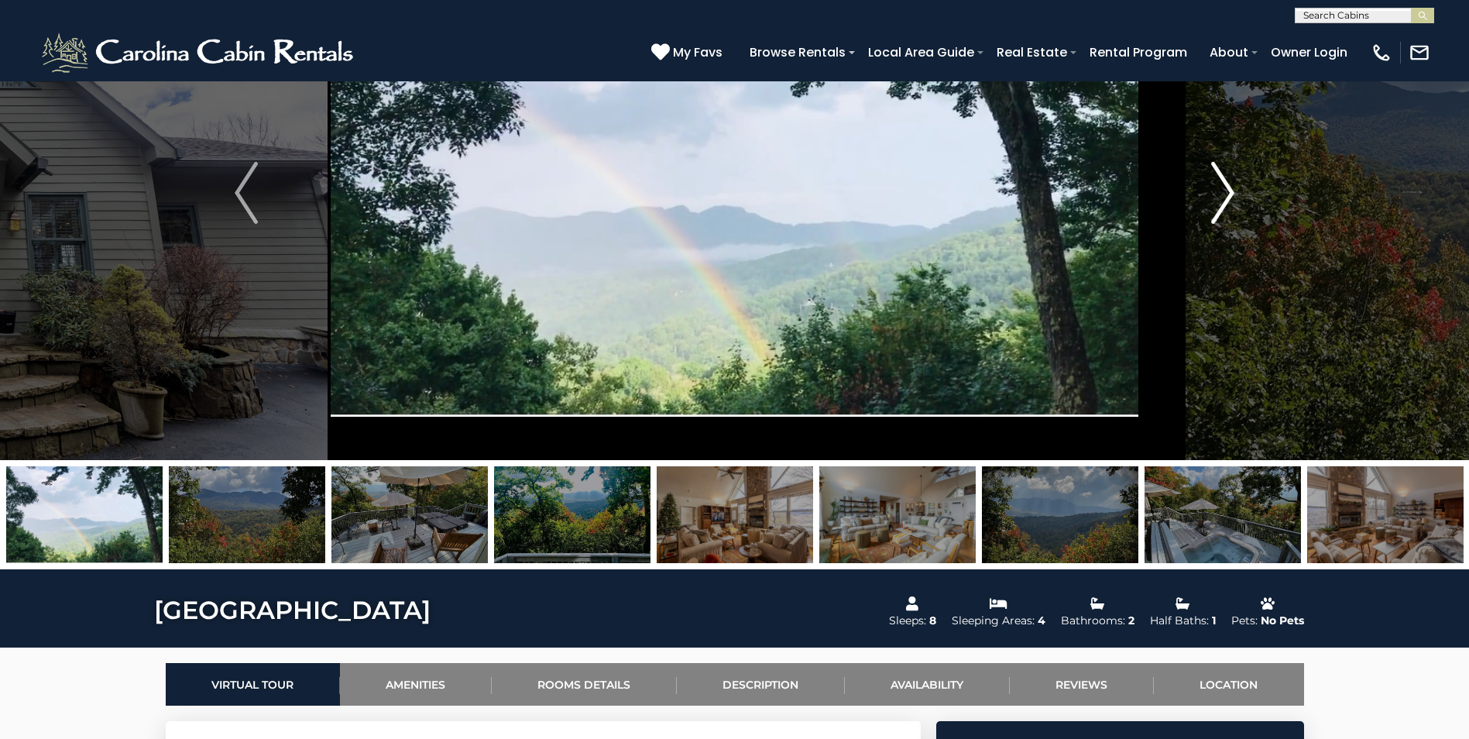
click at [1223, 183] on img "Next" at bounding box center [1222, 193] width 23 height 62
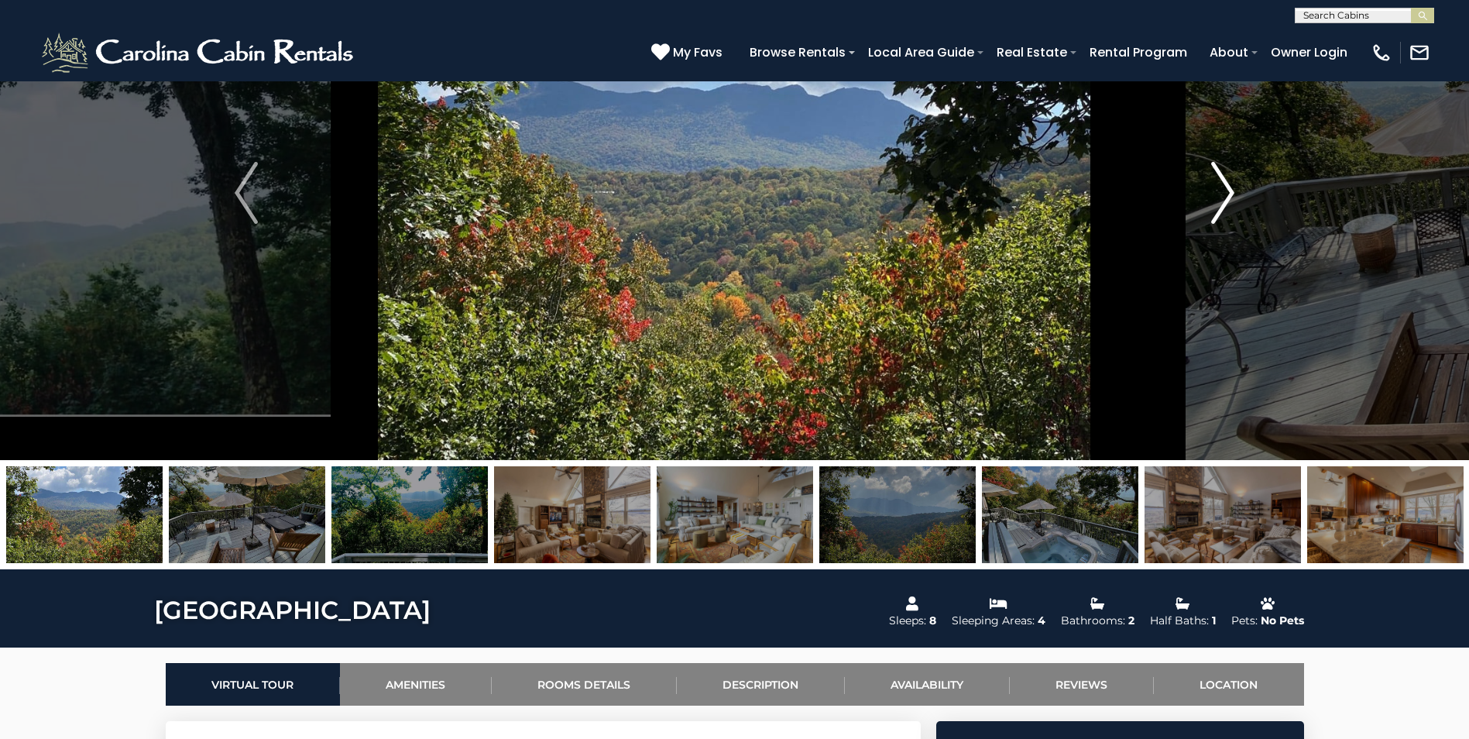
click at [1223, 183] on img "Next" at bounding box center [1222, 193] width 23 height 62
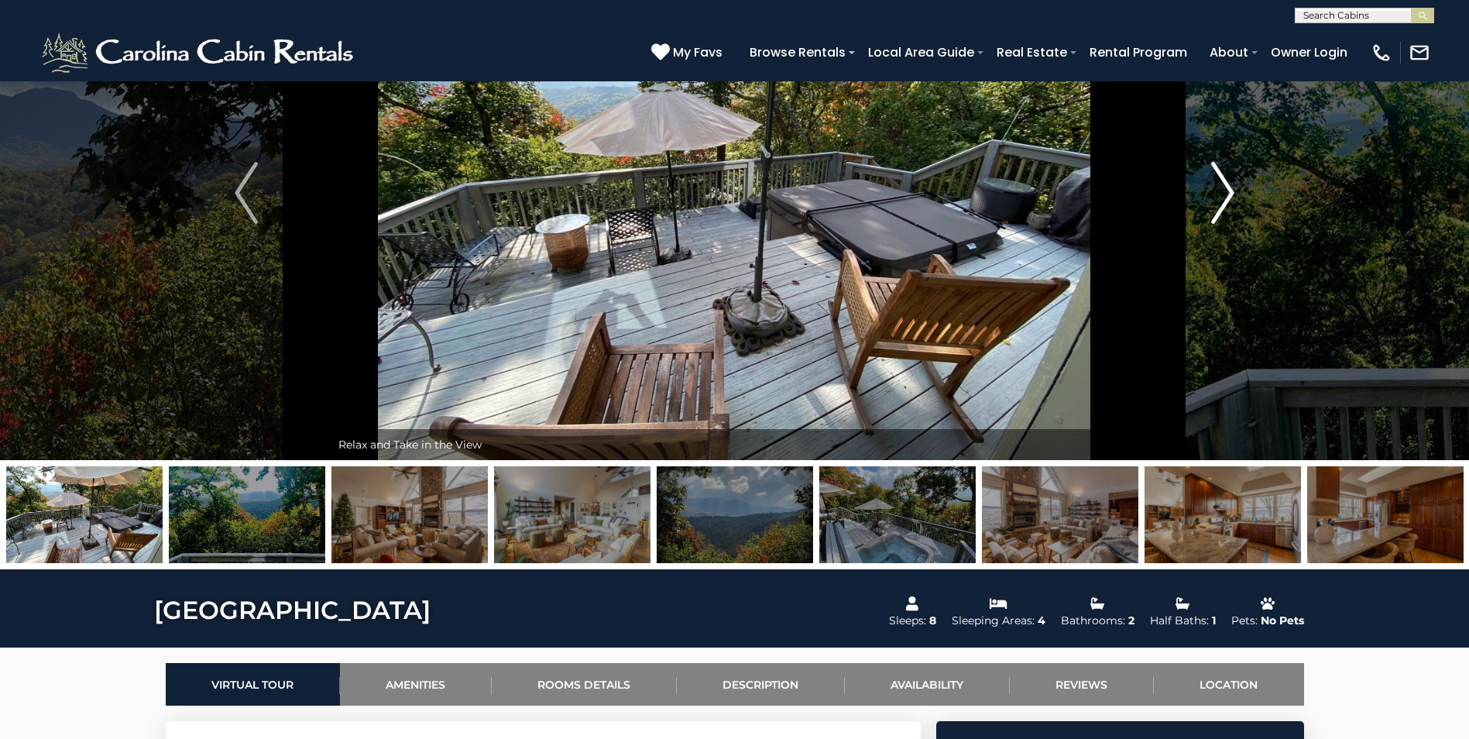
click at [1223, 183] on img "Next" at bounding box center [1222, 193] width 23 height 62
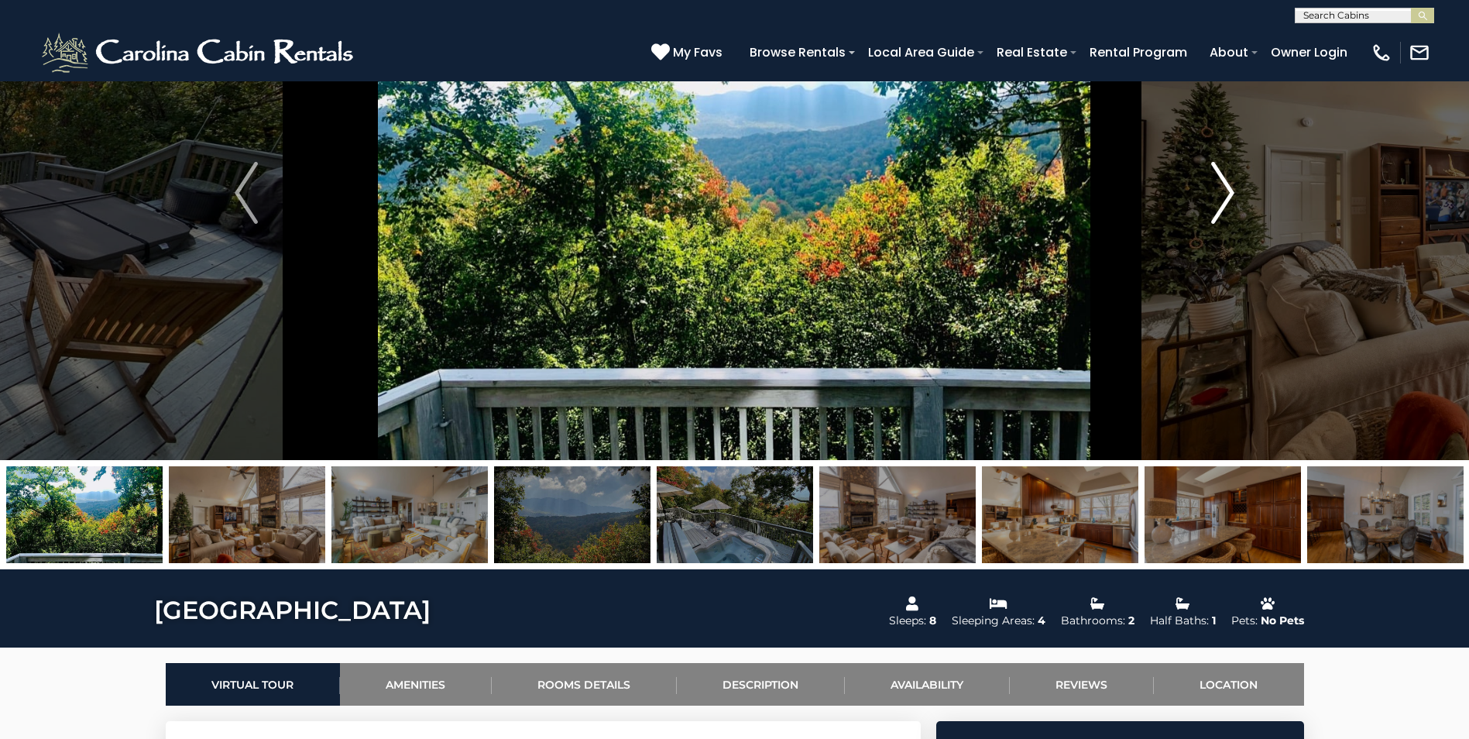
click at [1223, 183] on img "Next" at bounding box center [1222, 193] width 23 height 62
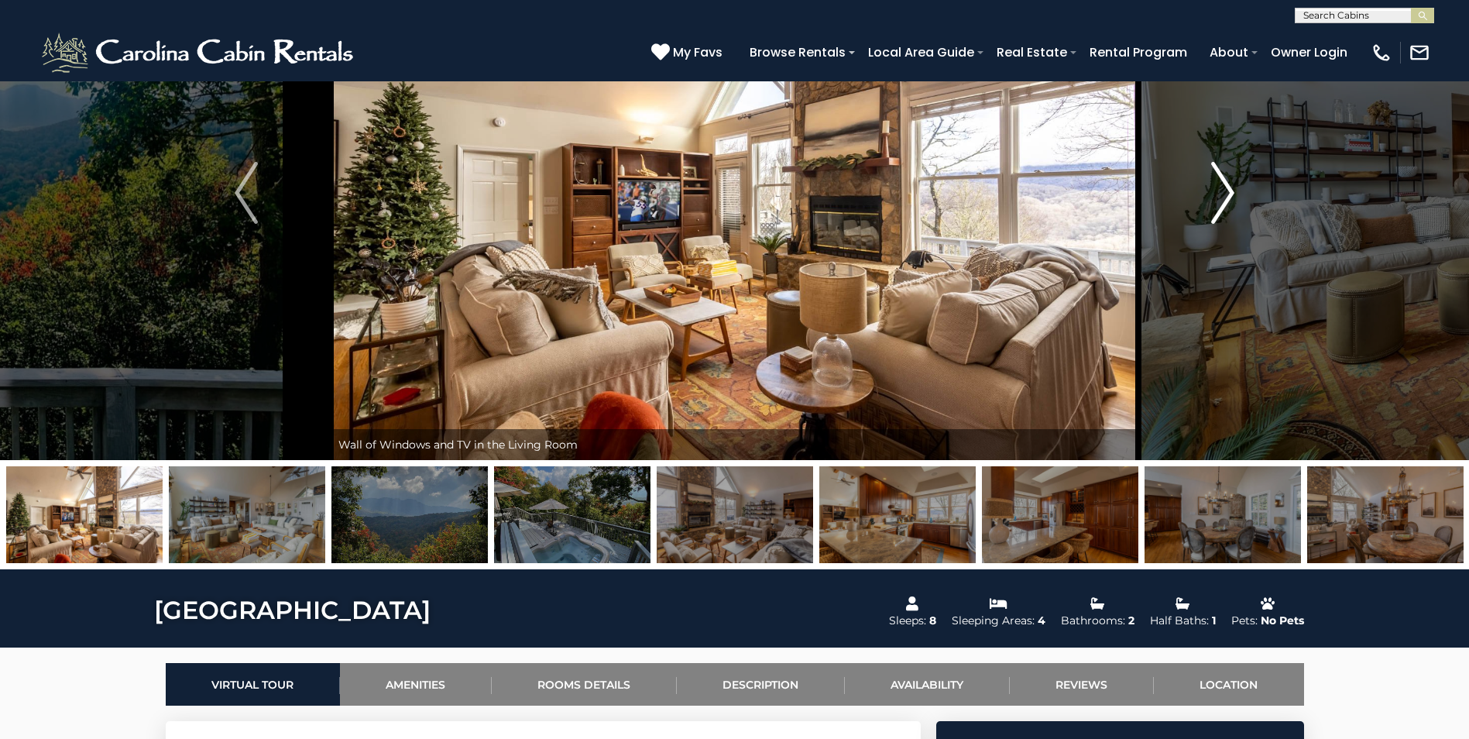
click at [1223, 183] on img "Next" at bounding box center [1222, 193] width 23 height 62
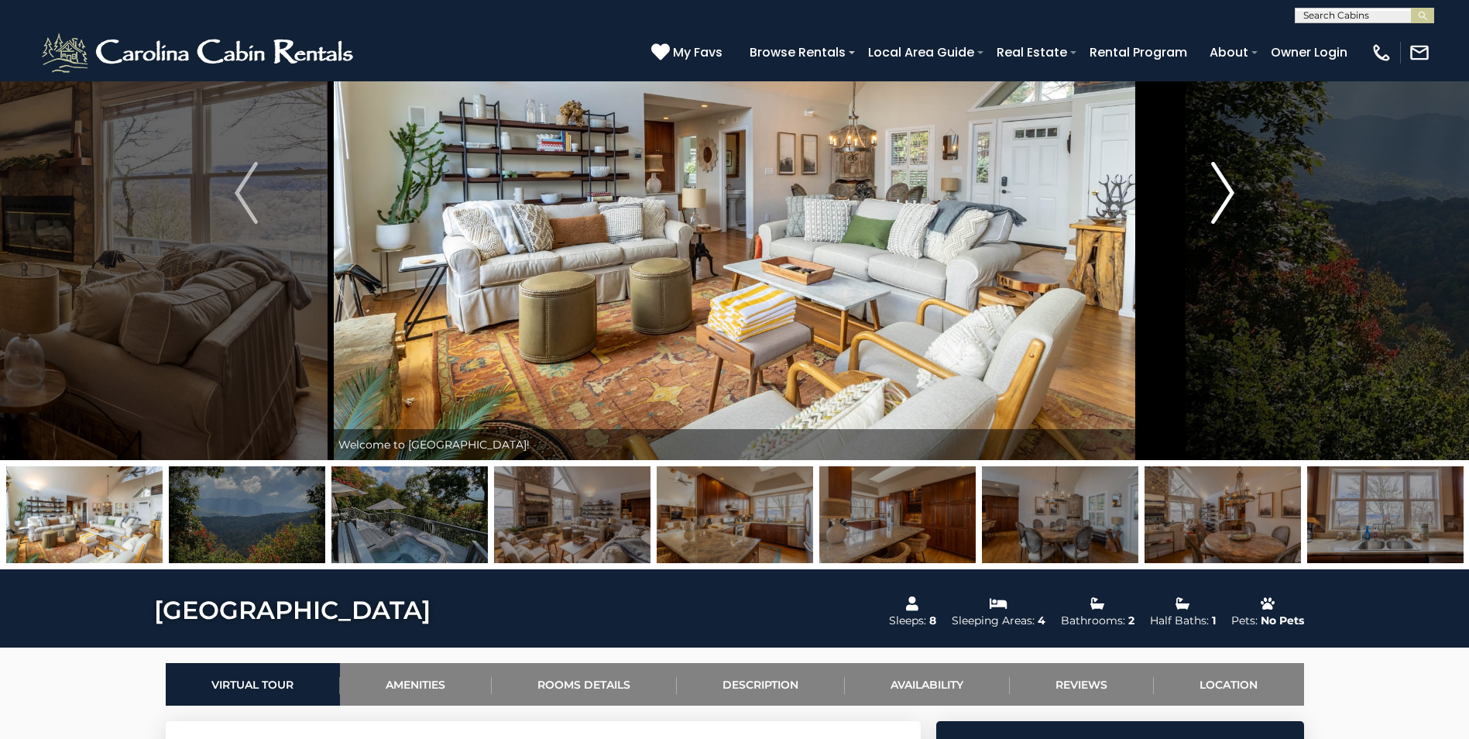
click at [1223, 183] on img "Next" at bounding box center [1222, 193] width 23 height 62
